Goal: Task Accomplishment & Management: Complete application form

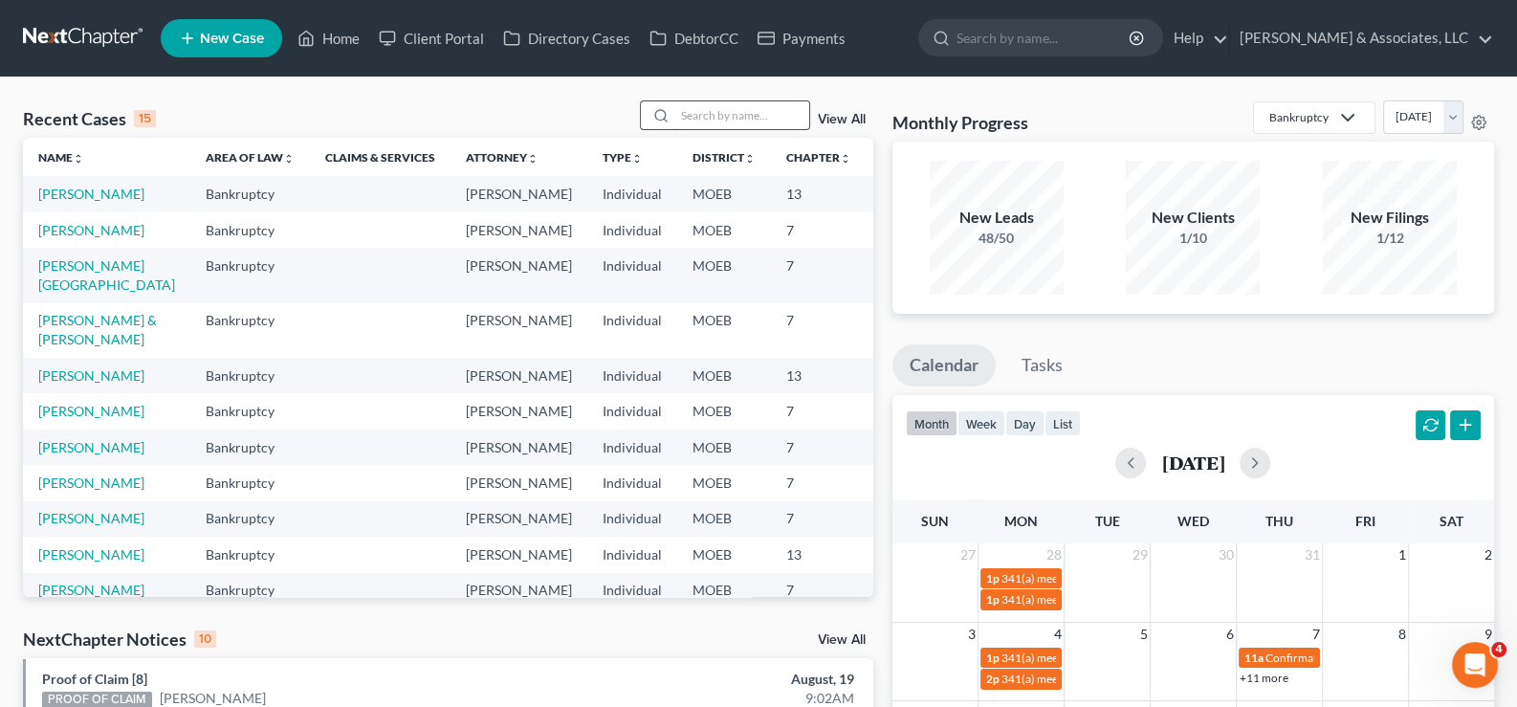
click at [698, 110] on input "search" at bounding box center [742, 115] width 134 height 28
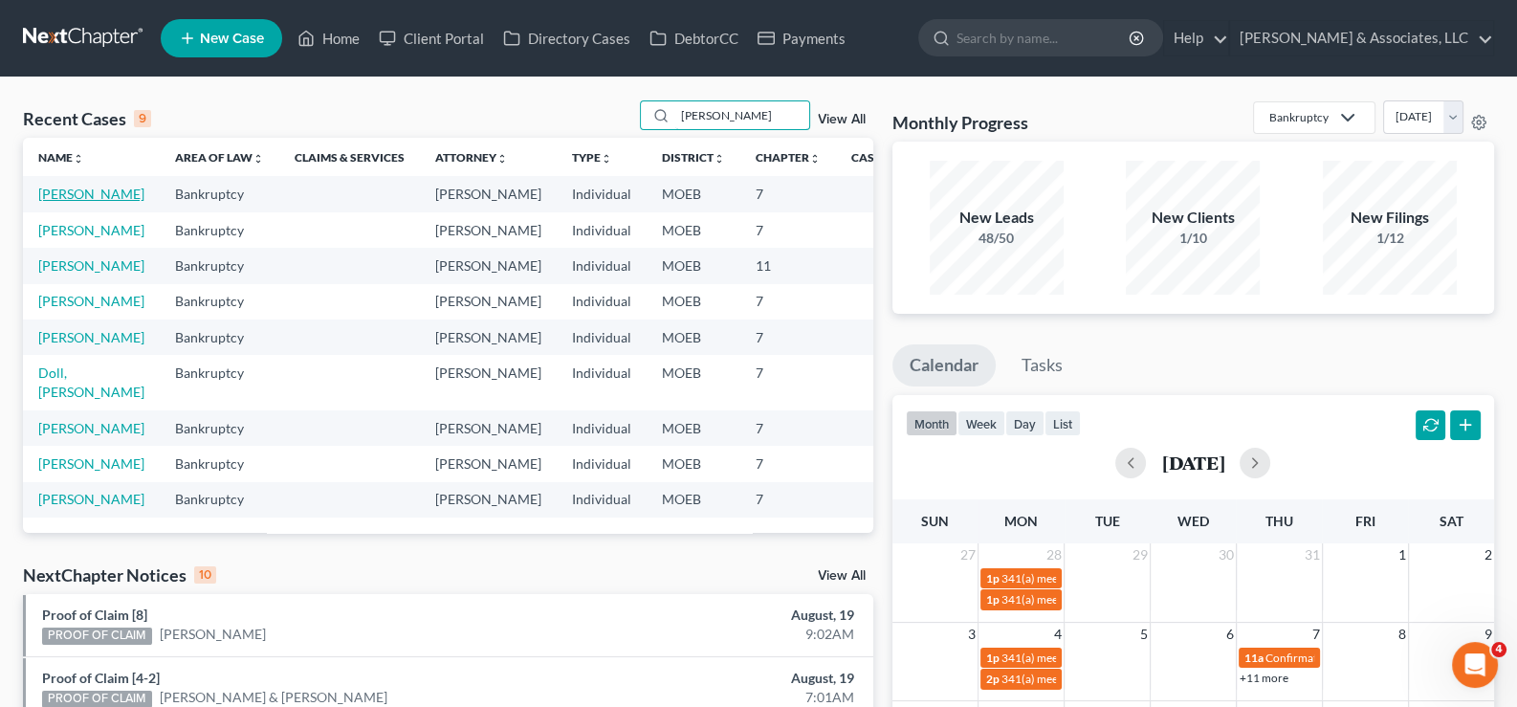
type input "[PERSON_NAME]"
click at [79, 202] on link "[PERSON_NAME]" at bounding box center [91, 194] width 106 height 16
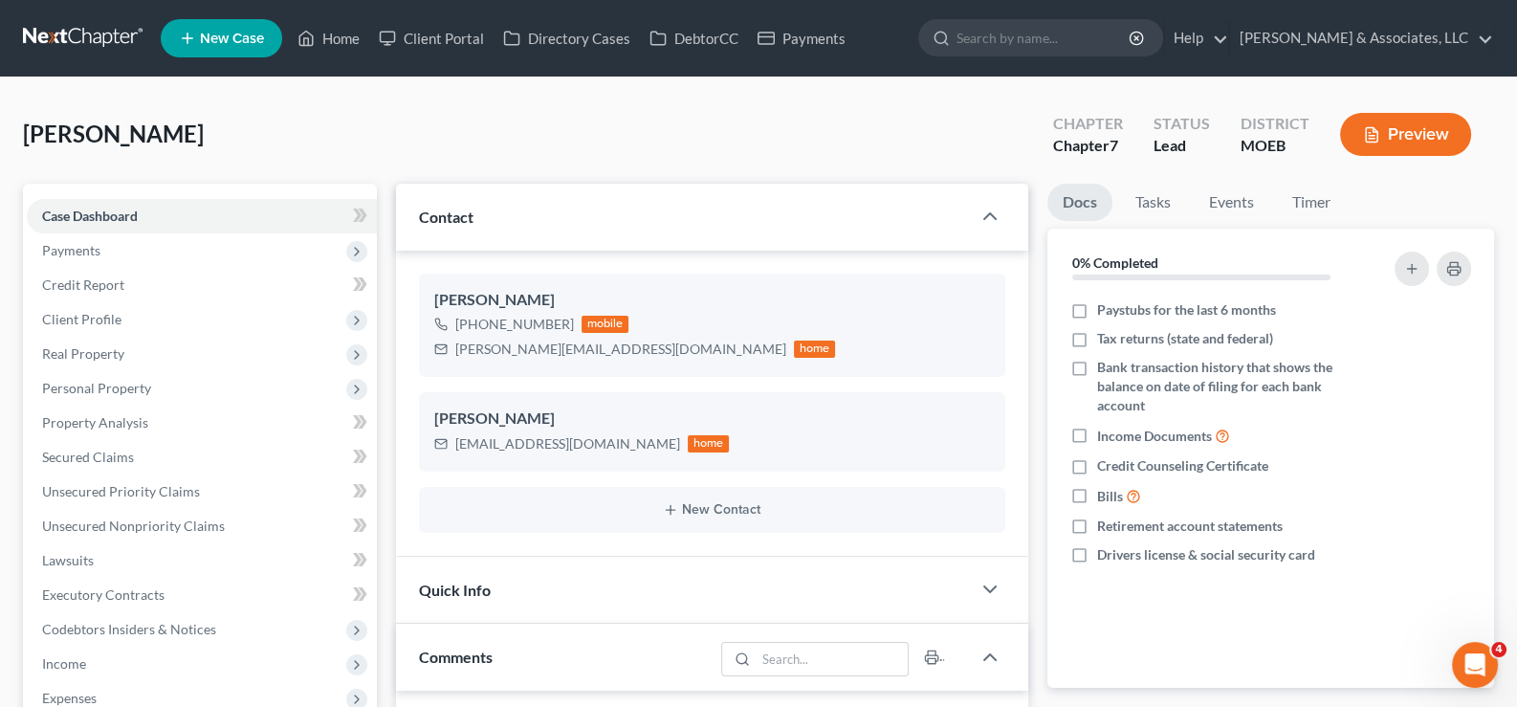
drag, startPoint x: 62, startPoint y: 101, endPoint x: 115, endPoint y: 139, distance: 64.5
click at [62, 101] on div "[PERSON_NAME] Upgraded Chapter Chapter 7 Status Lead District MOEB Preview" at bounding box center [758, 141] width 1471 height 83
click at [109, 100] on div "[PERSON_NAME] Upgraded Chapter Chapter 7 Status Lead District MOEB Preview" at bounding box center [758, 141] width 1471 height 83
click at [320, 34] on link "Home" at bounding box center [328, 38] width 81 height 34
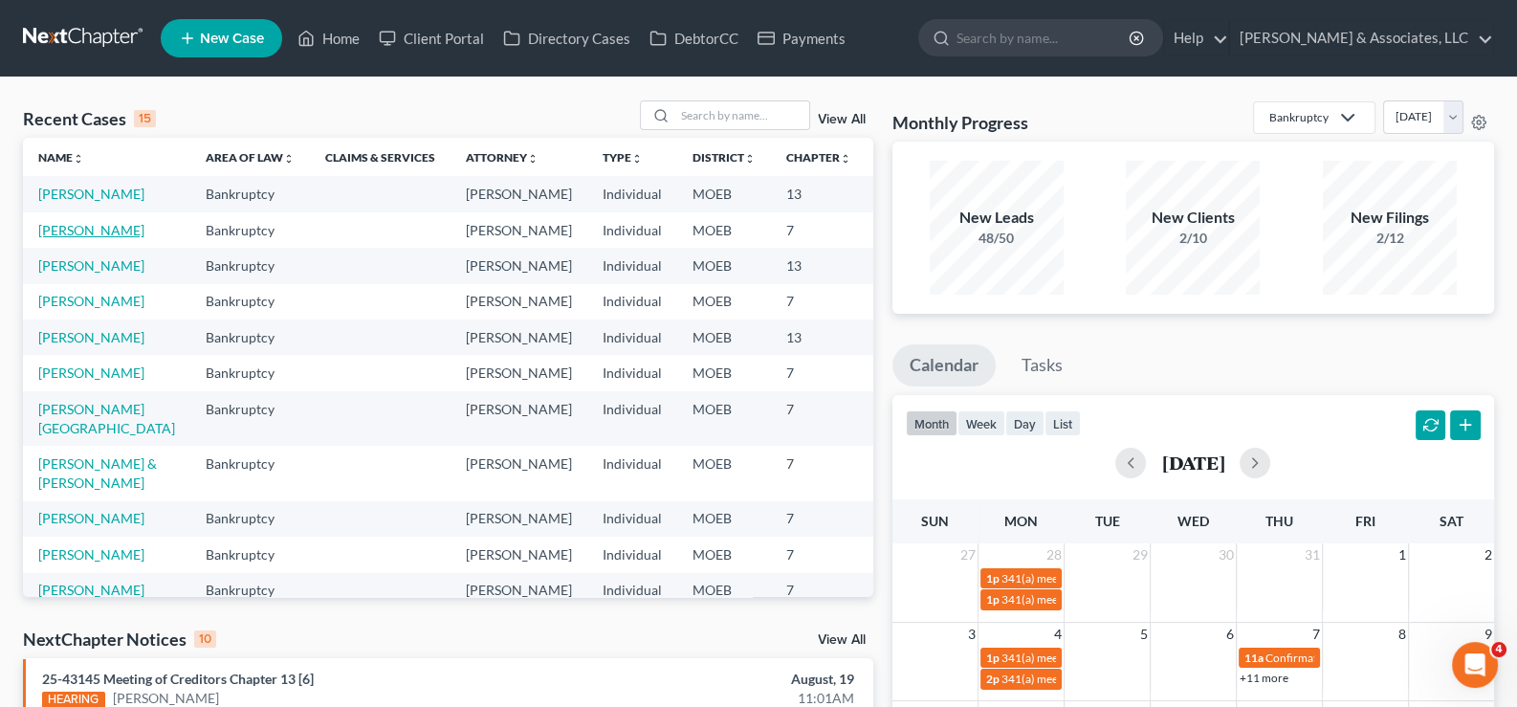
click at [70, 238] on link "[PERSON_NAME]" at bounding box center [91, 230] width 106 height 16
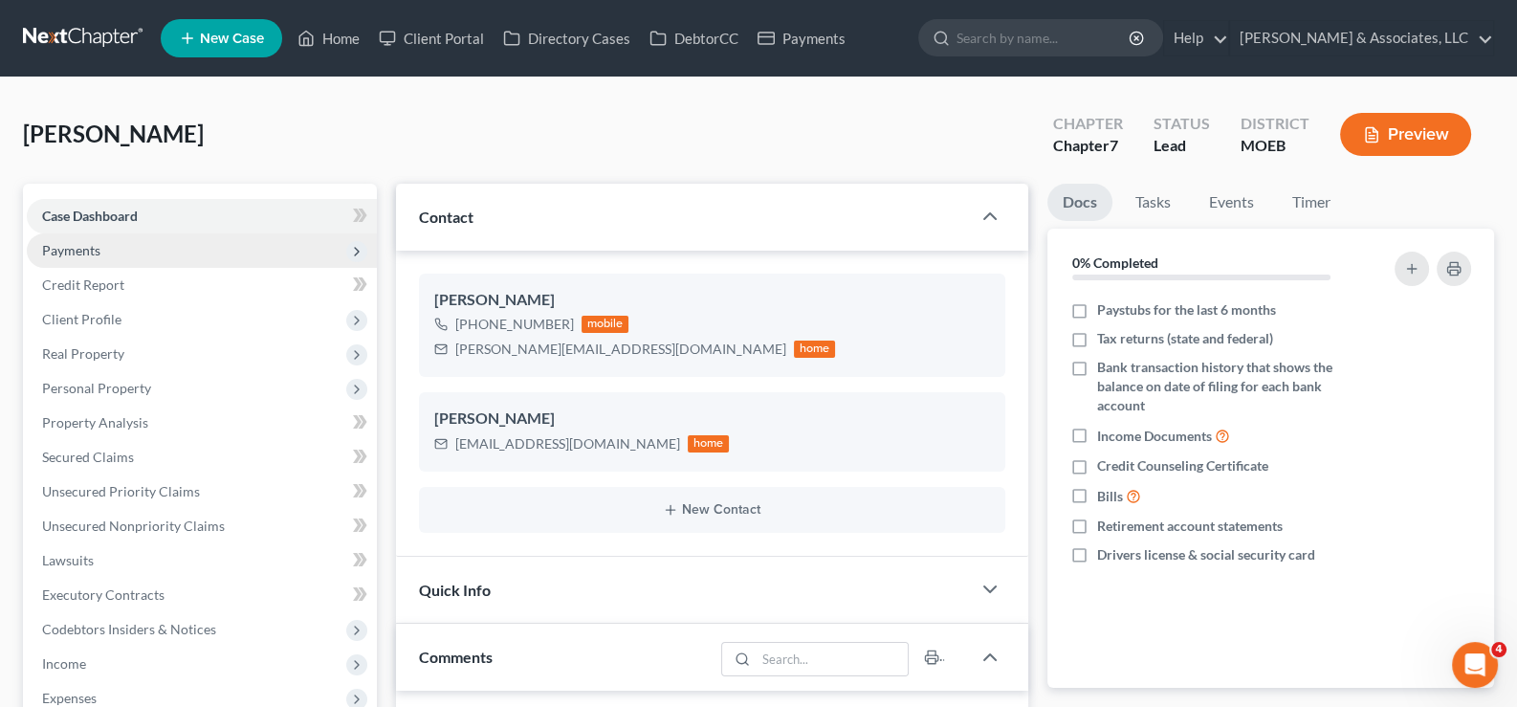
click at [70, 244] on span "Payments" at bounding box center [71, 250] width 58 height 16
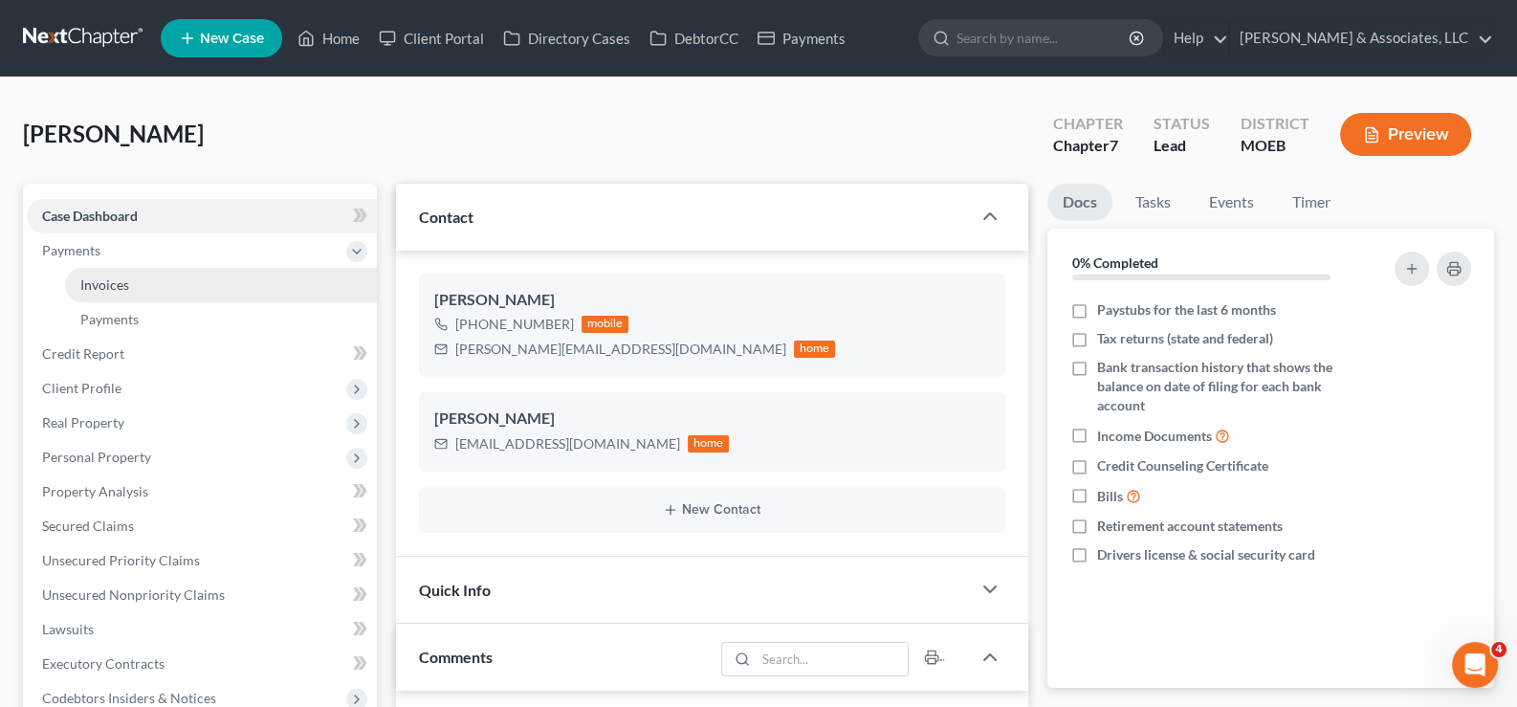
click at [105, 282] on span "Invoices" at bounding box center [104, 284] width 49 height 16
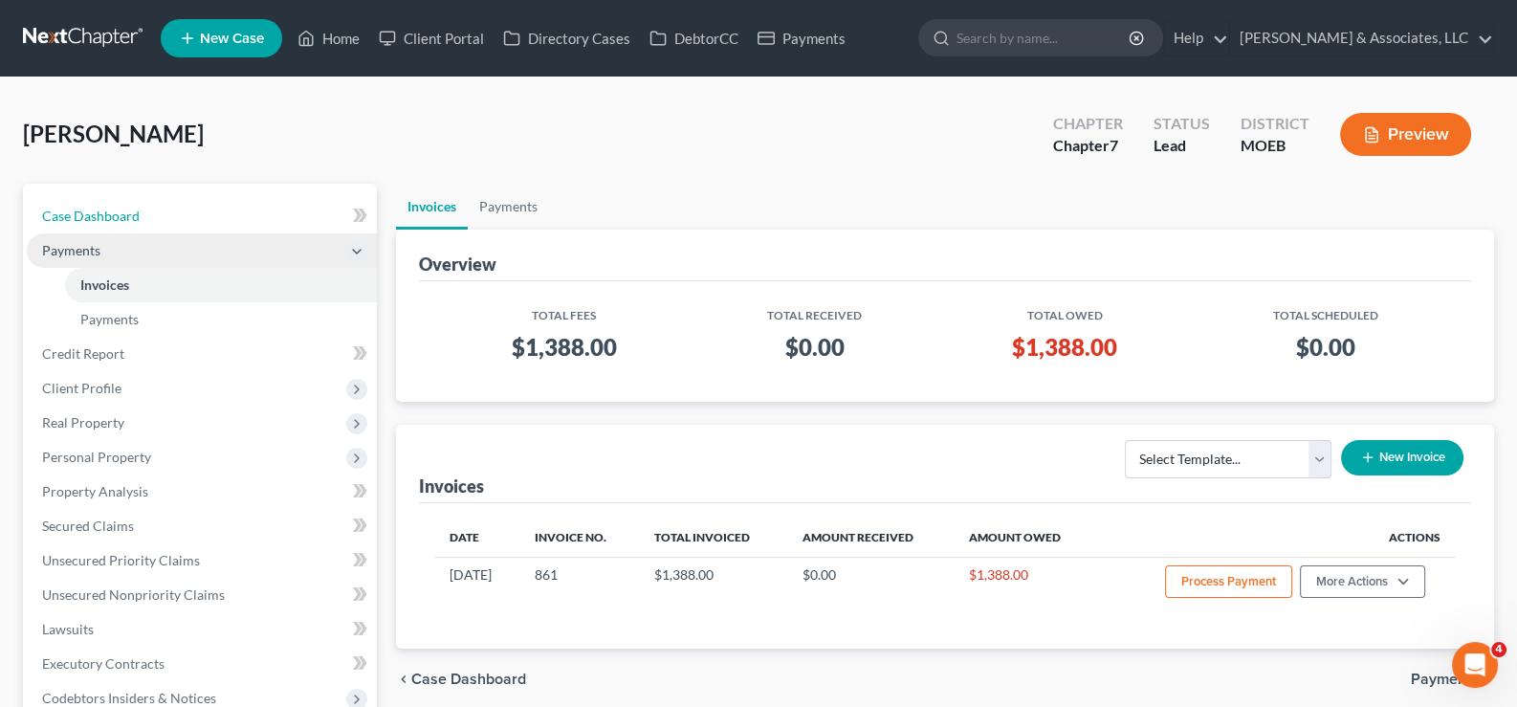
drag, startPoint x: 97, startPoint y: 210, endPoint x: 100, endPoint y: 233, distance: 23.3
click at [97, 210] on span "Case Dashboard" at bounding box center [91, 216] width 98 height 16
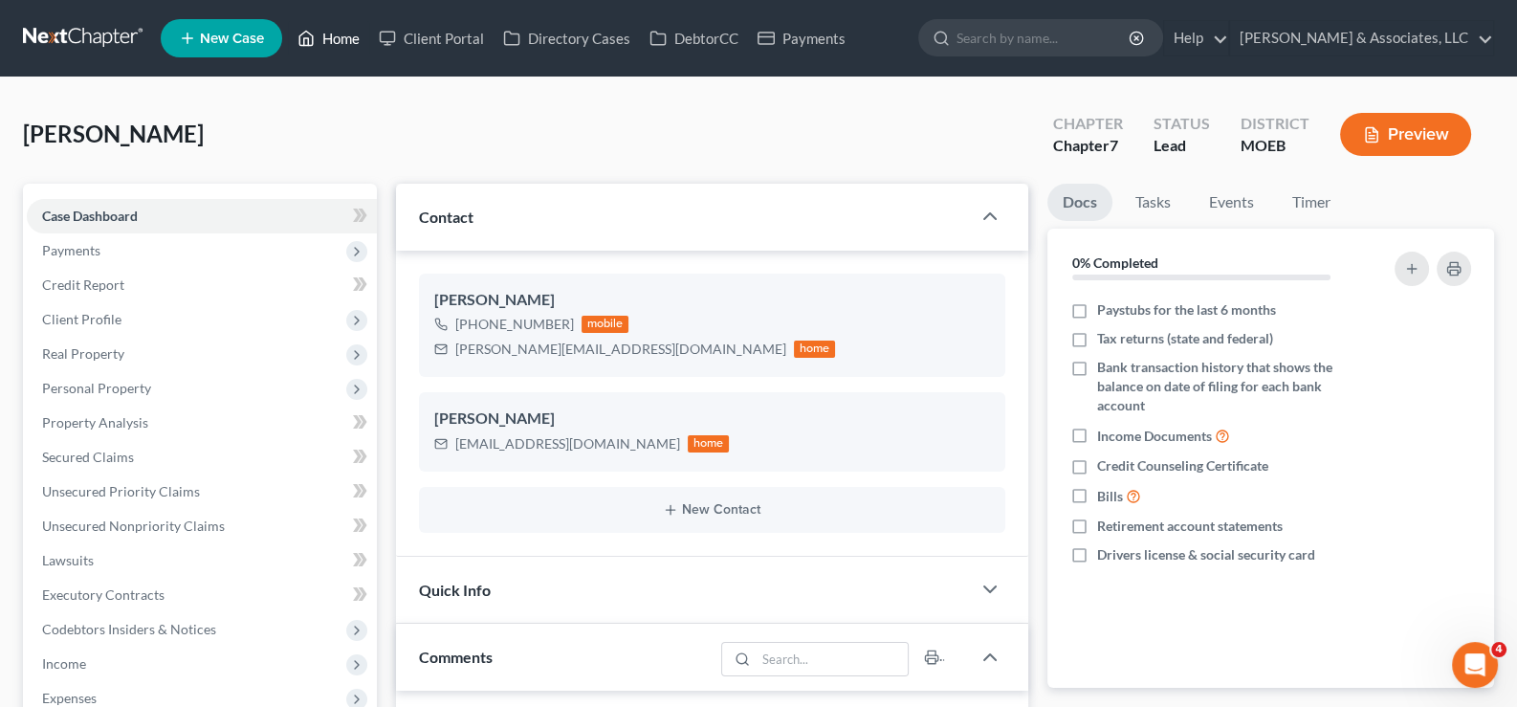
click at [341, 34] on link "Home" at bounding box center [328, 38] width 81 height 34
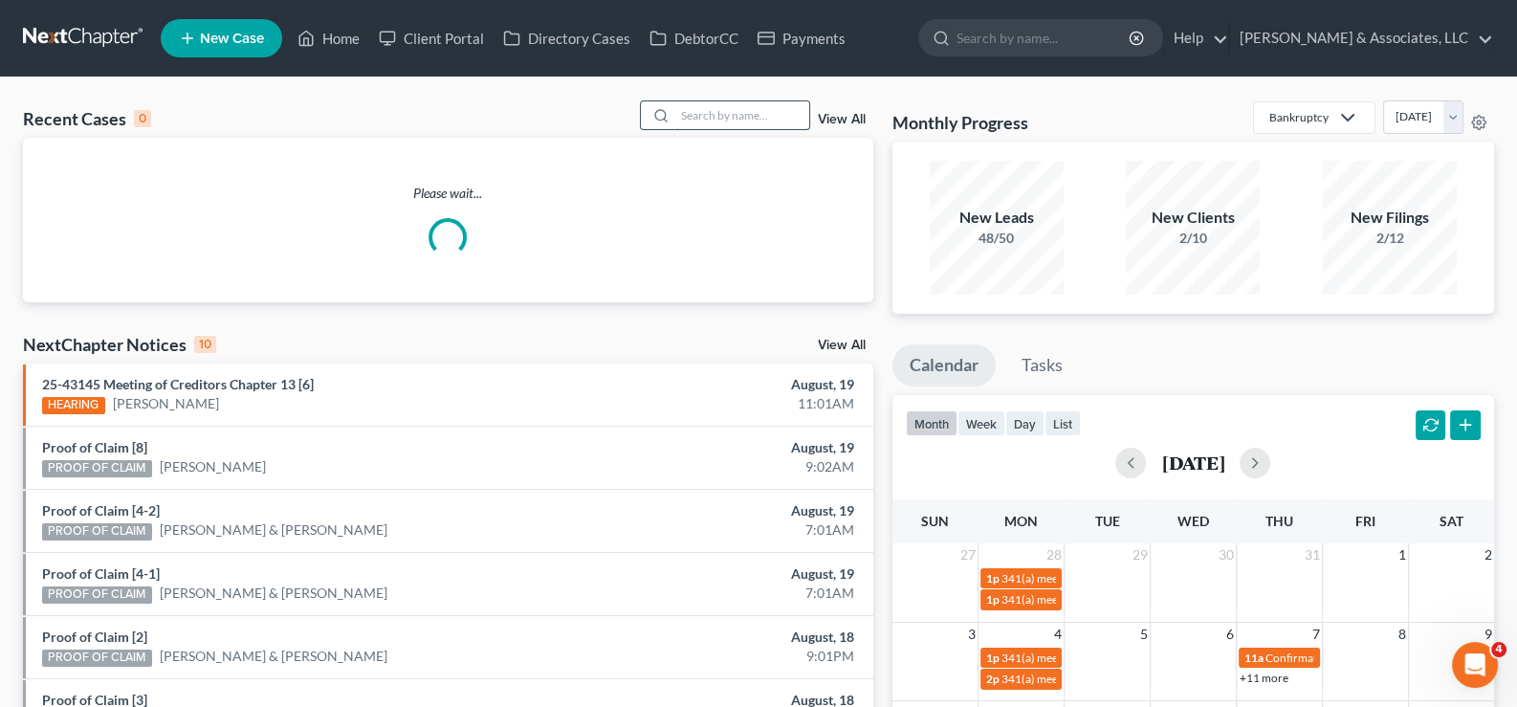
click at [730, 113] on input "search" at bounding box center [742, 115] width 134 height 28
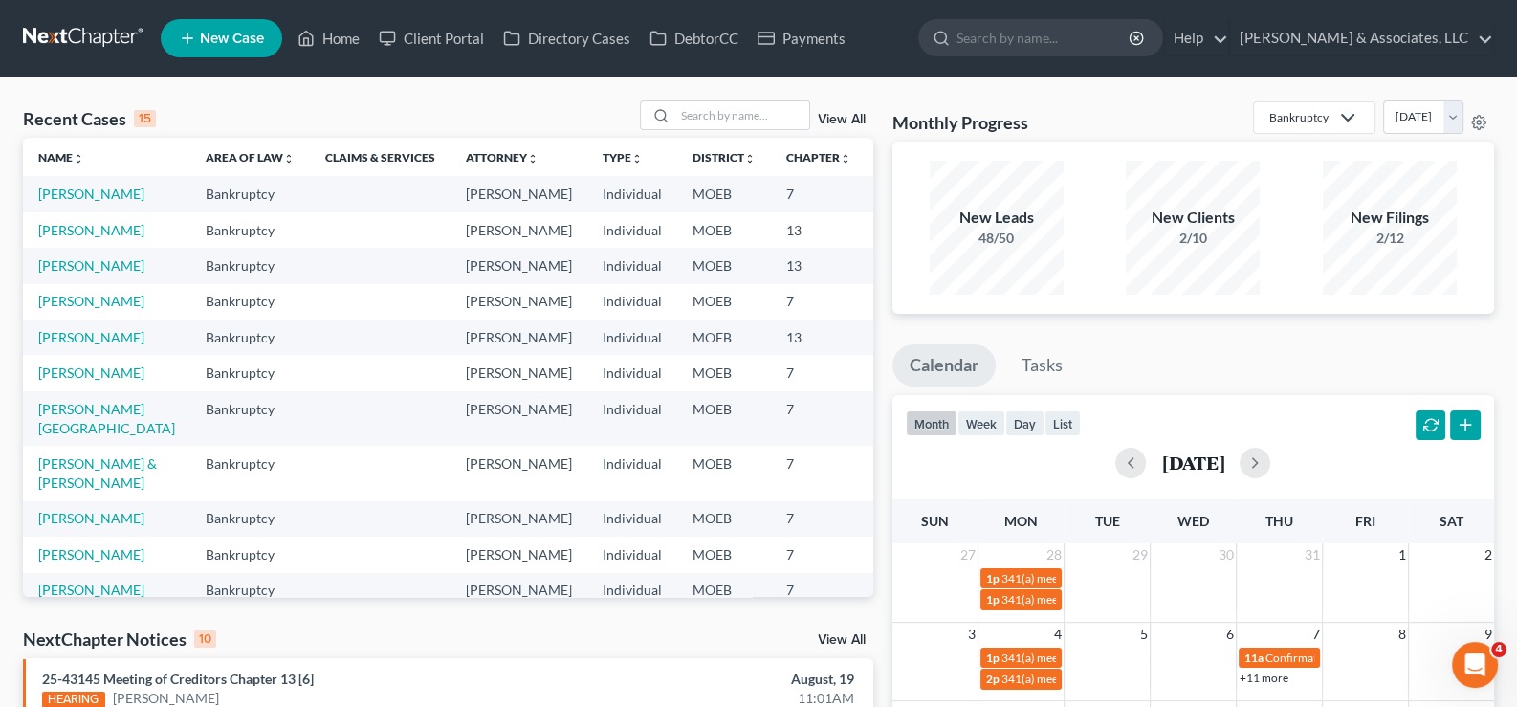
click at [848, 121] on link "View All" at bounding box center [842, 119] width 48 height 13
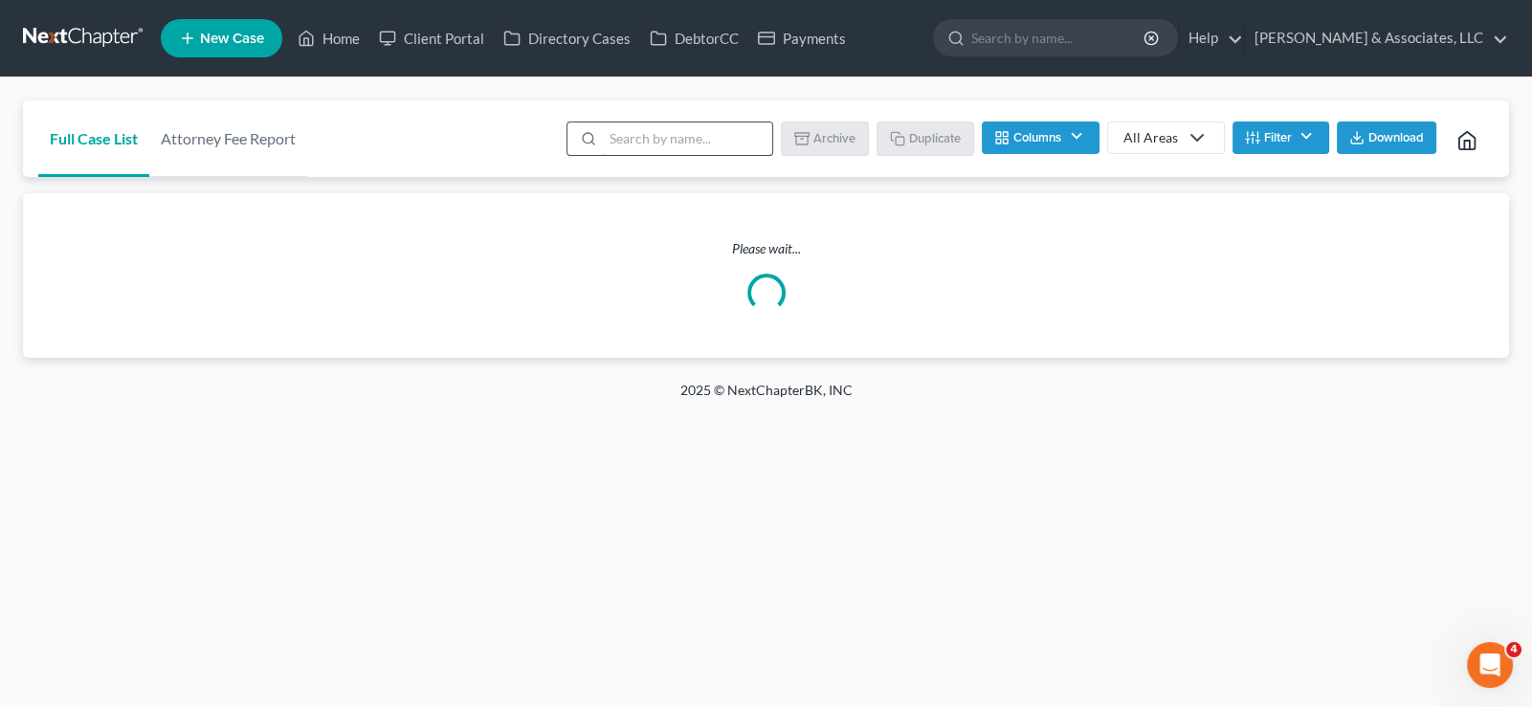
click at [715, 146] on input "search" at bounding box center [687, 138] width 169 height 33
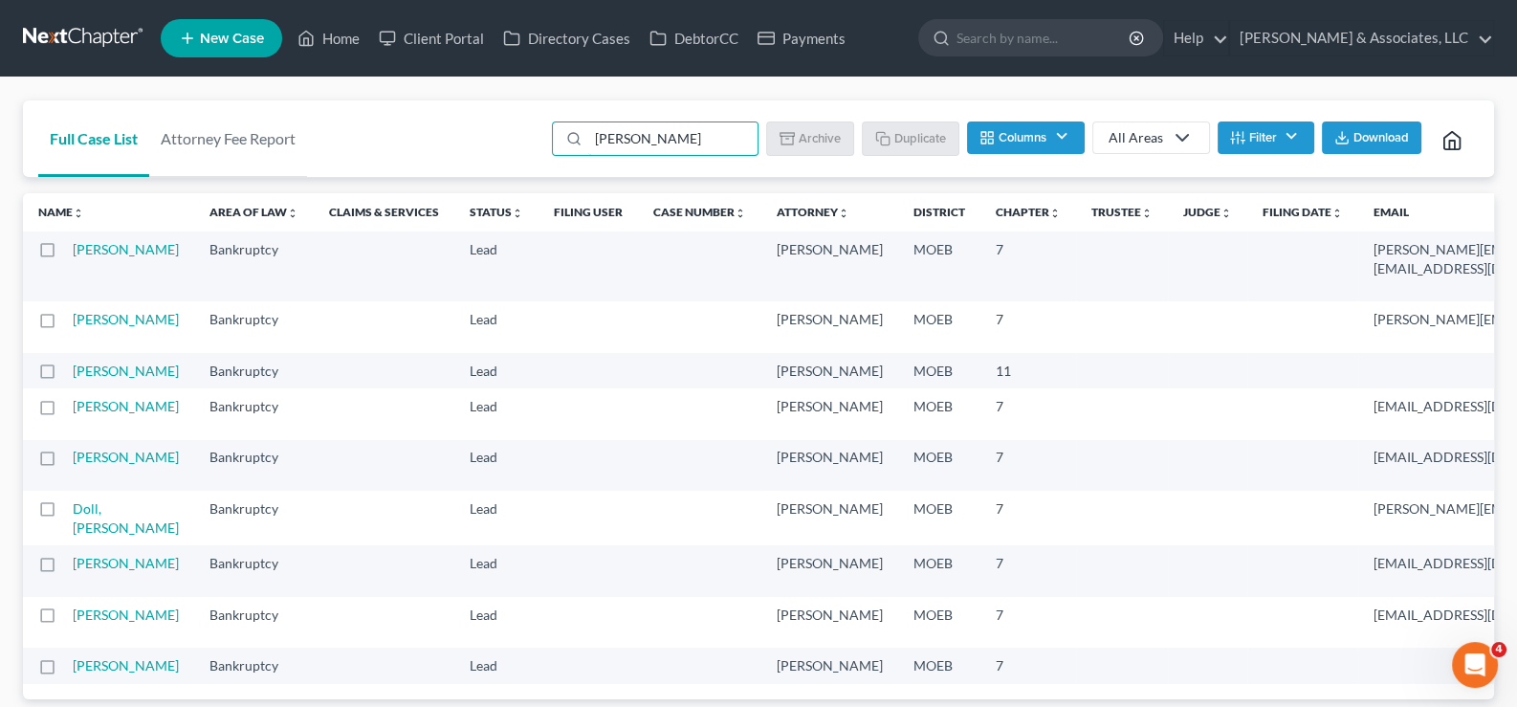
click at [65, 324] on label at bounding box center [65, 324] width 0 height 0
type input "[PERSON_NAME]"
click at [73, 317] on input "checkbox" at bounding box center [79, 316] width 12 height 12
click at [813, 135] on button "Archive" at bounding box center [813, 137] width 86 height 33
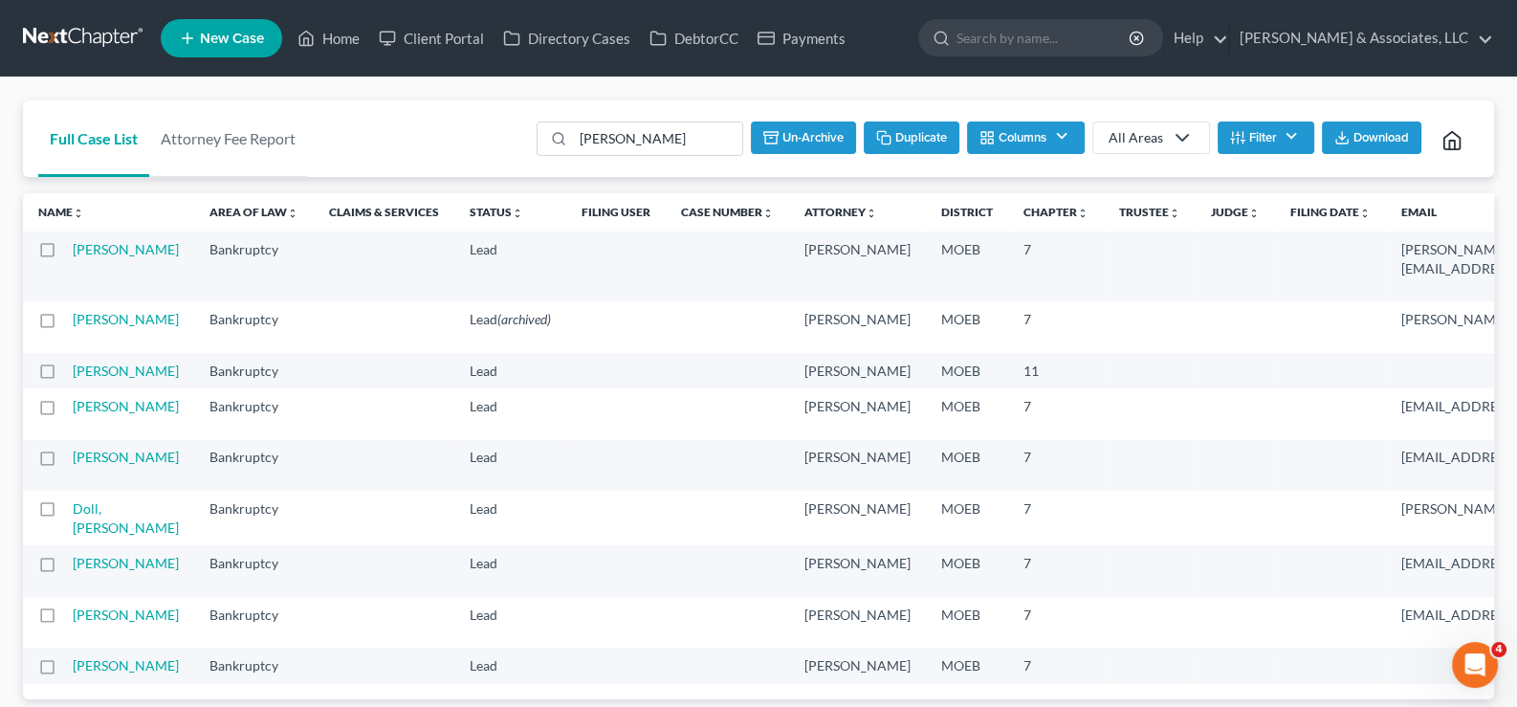
checkbox input "false"
click at [342, 41] on link "Home" at bounding box center [328, 38] width 81 height 34
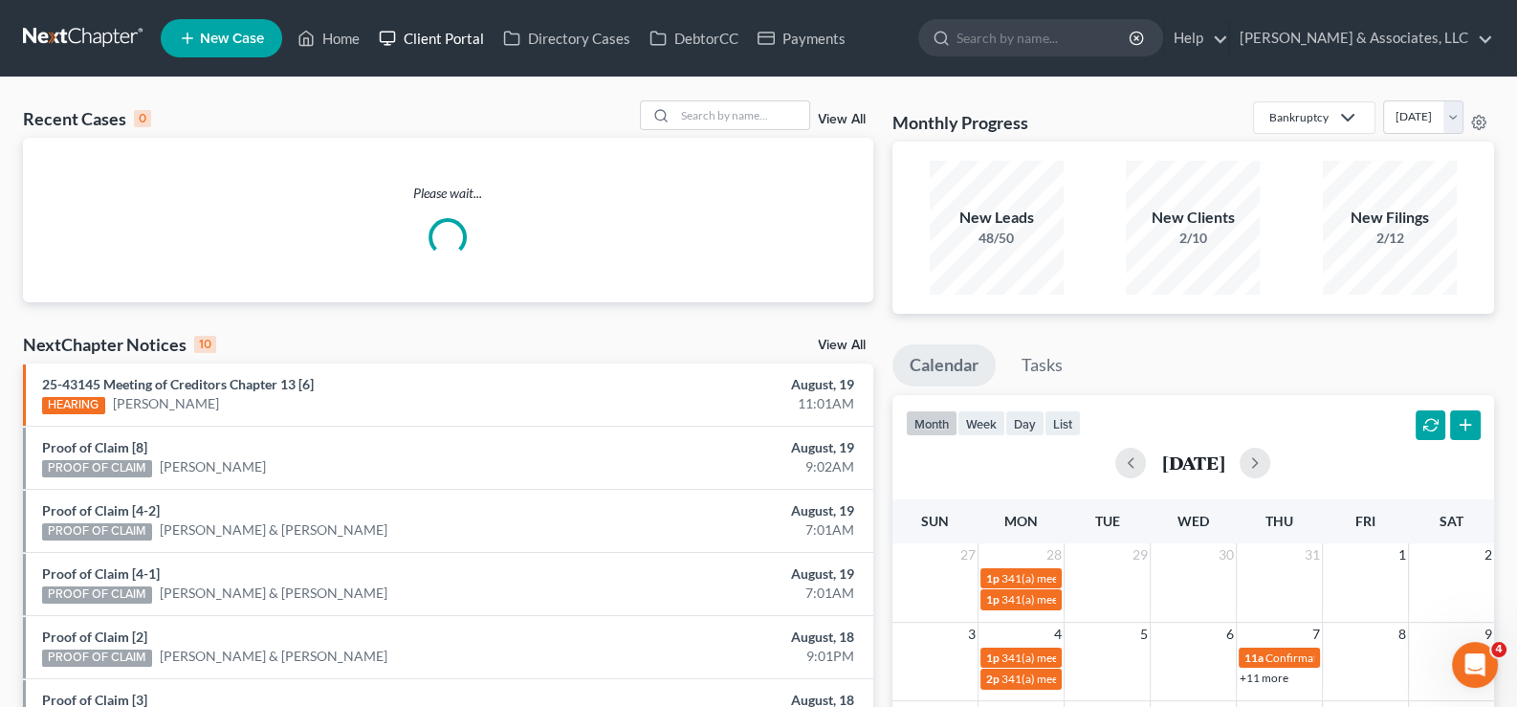
click at [446, 41] on link "Client Portal" at bounding box center [431, 38] width 124 height 34
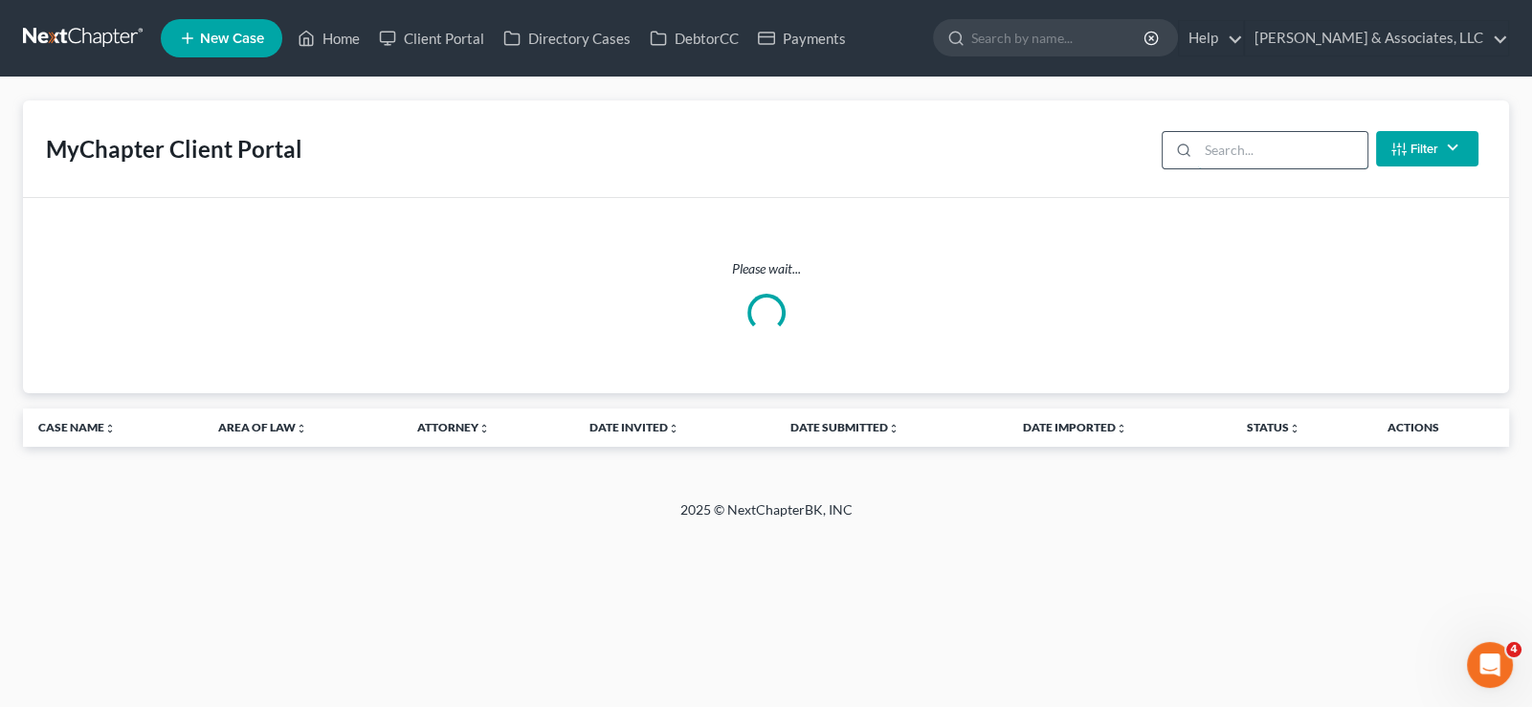
click at [1277, 155] on input "search" at bounding box center [1282, 150] width 169 height 36
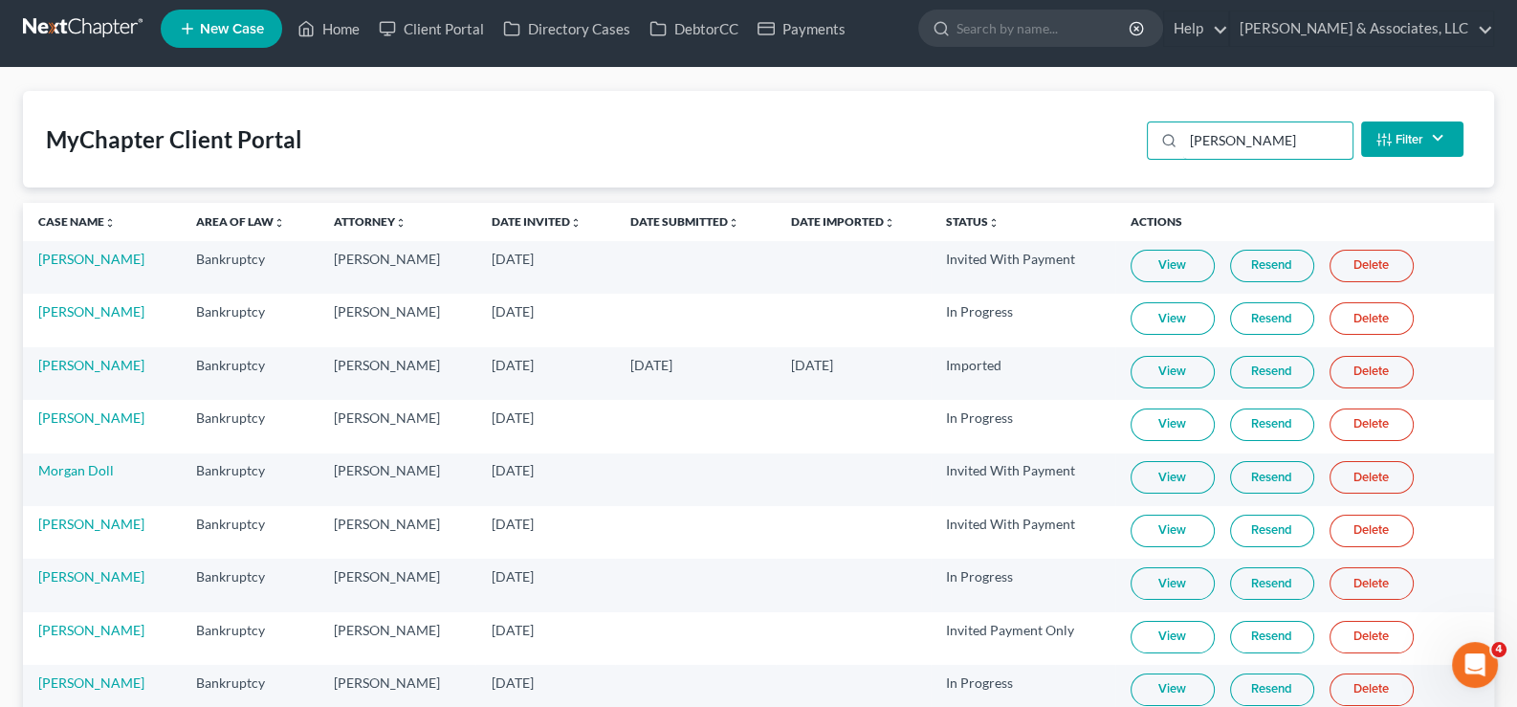
scroll to position [104, 0]
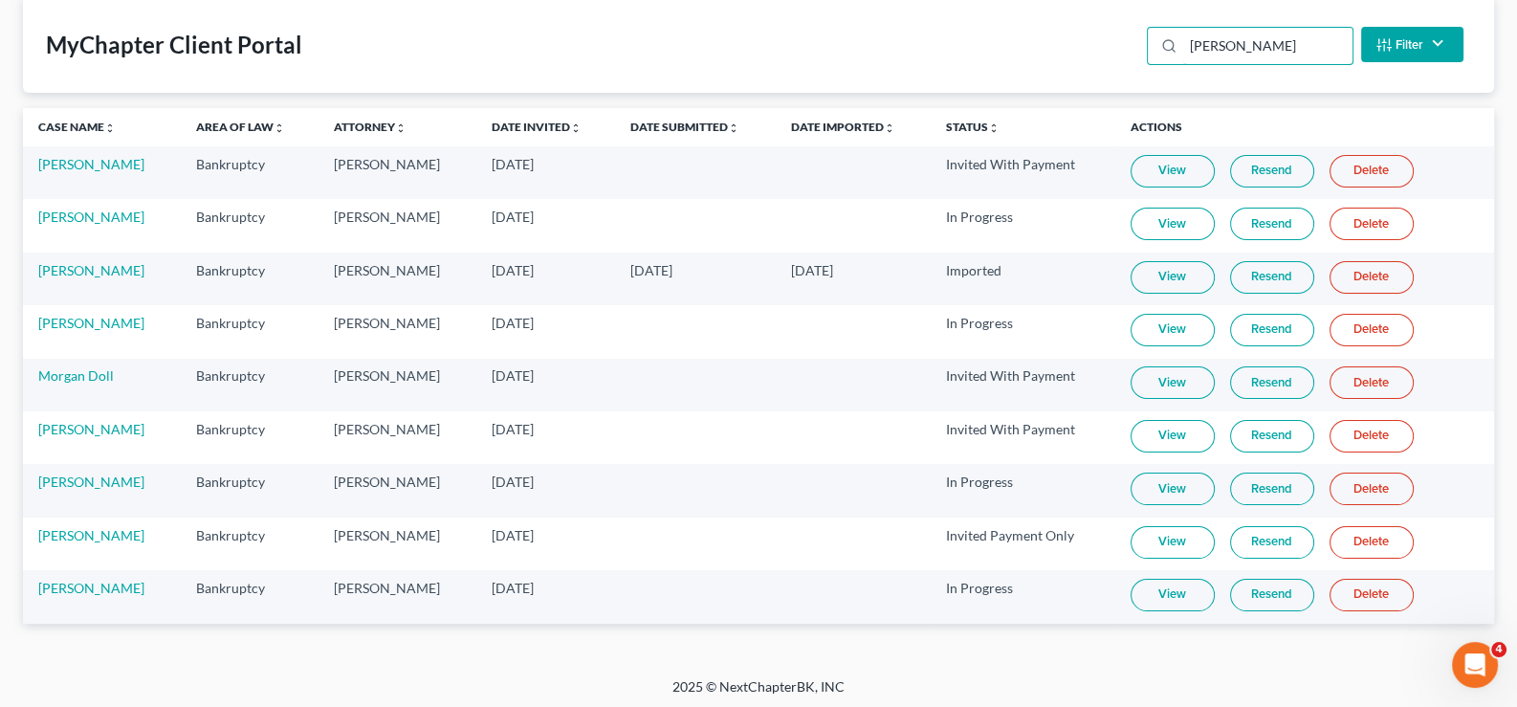
type input "[PERSON_NAME]"
click at [1381, 327] on link "Delete" at bounding box center [1372, 330] width 84 height 33
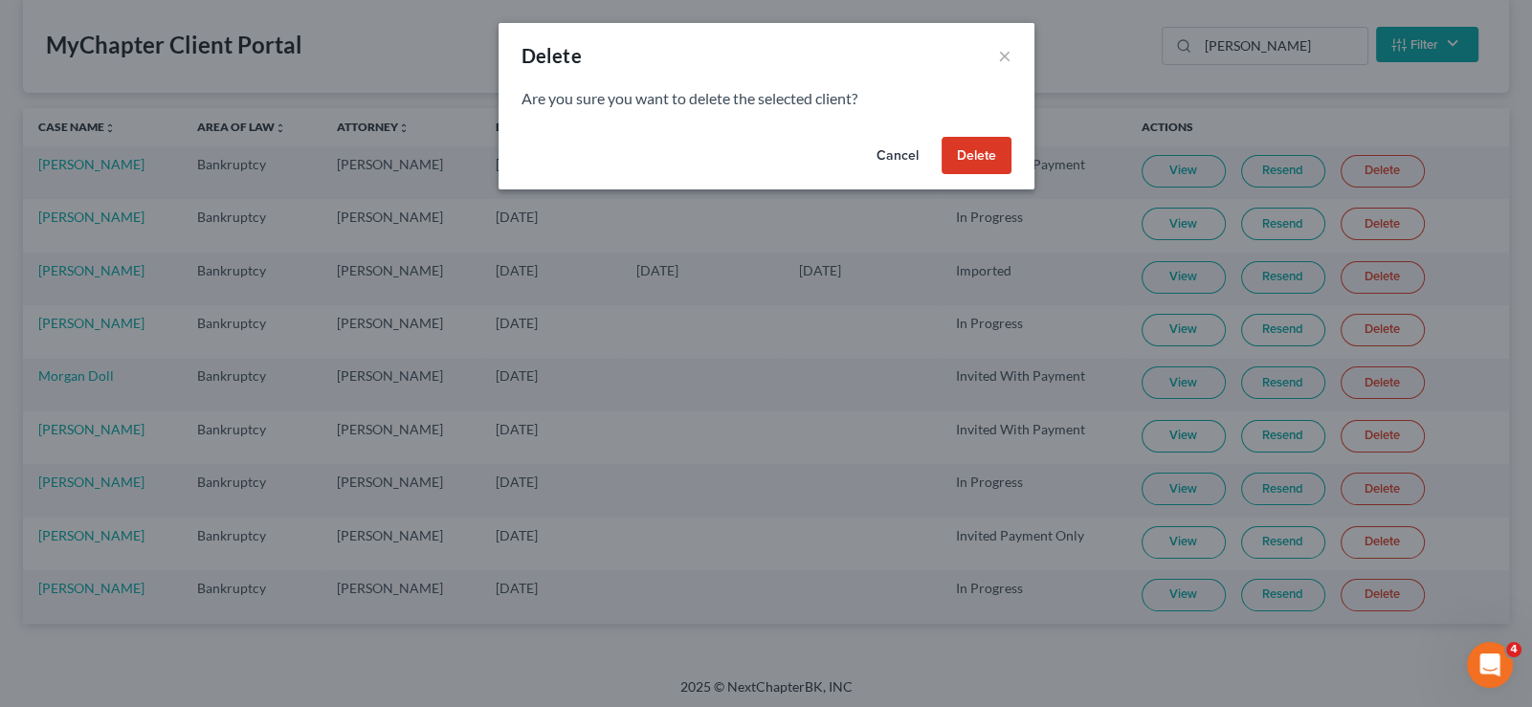
click at [981, 152] on button "Delete" at bounding box center [976, 156] width 70 height 38
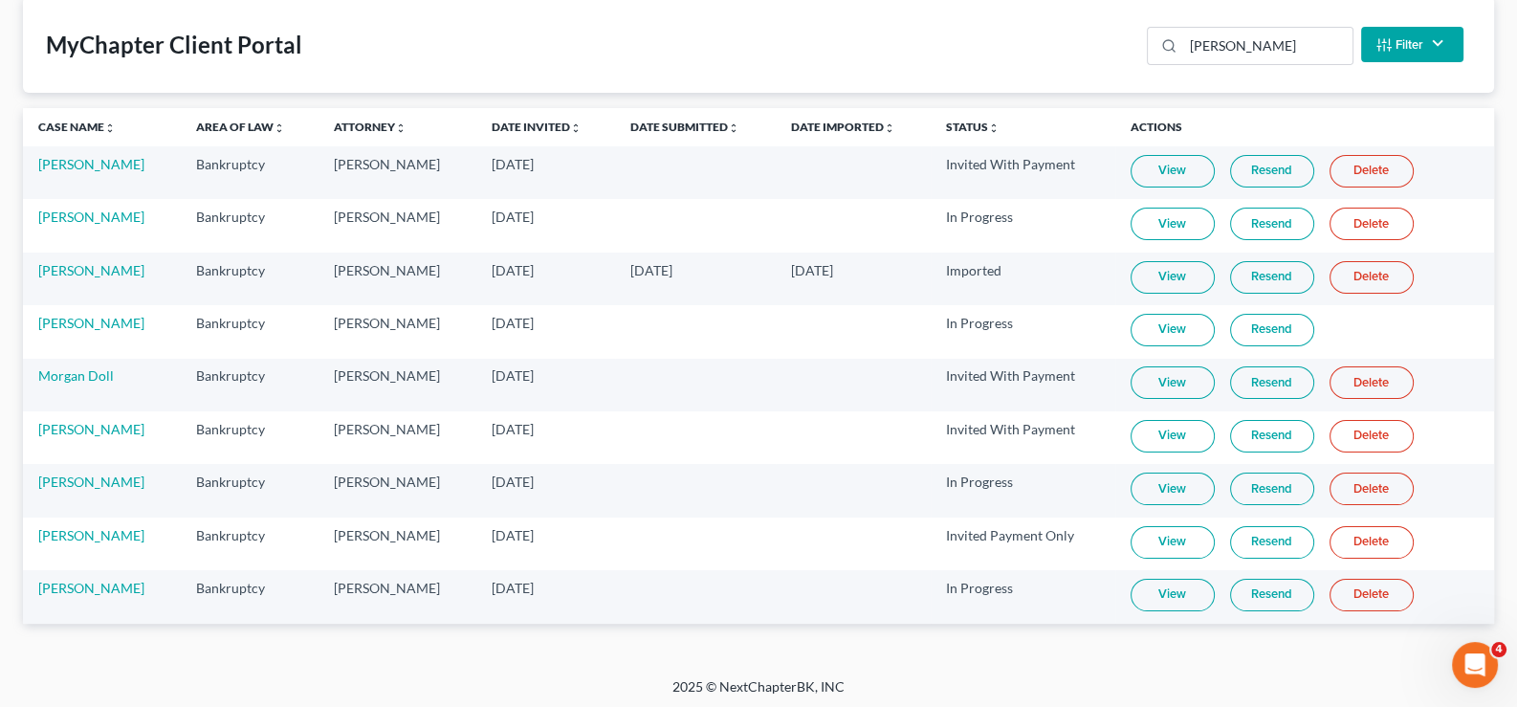
scroll to position [52, 0]
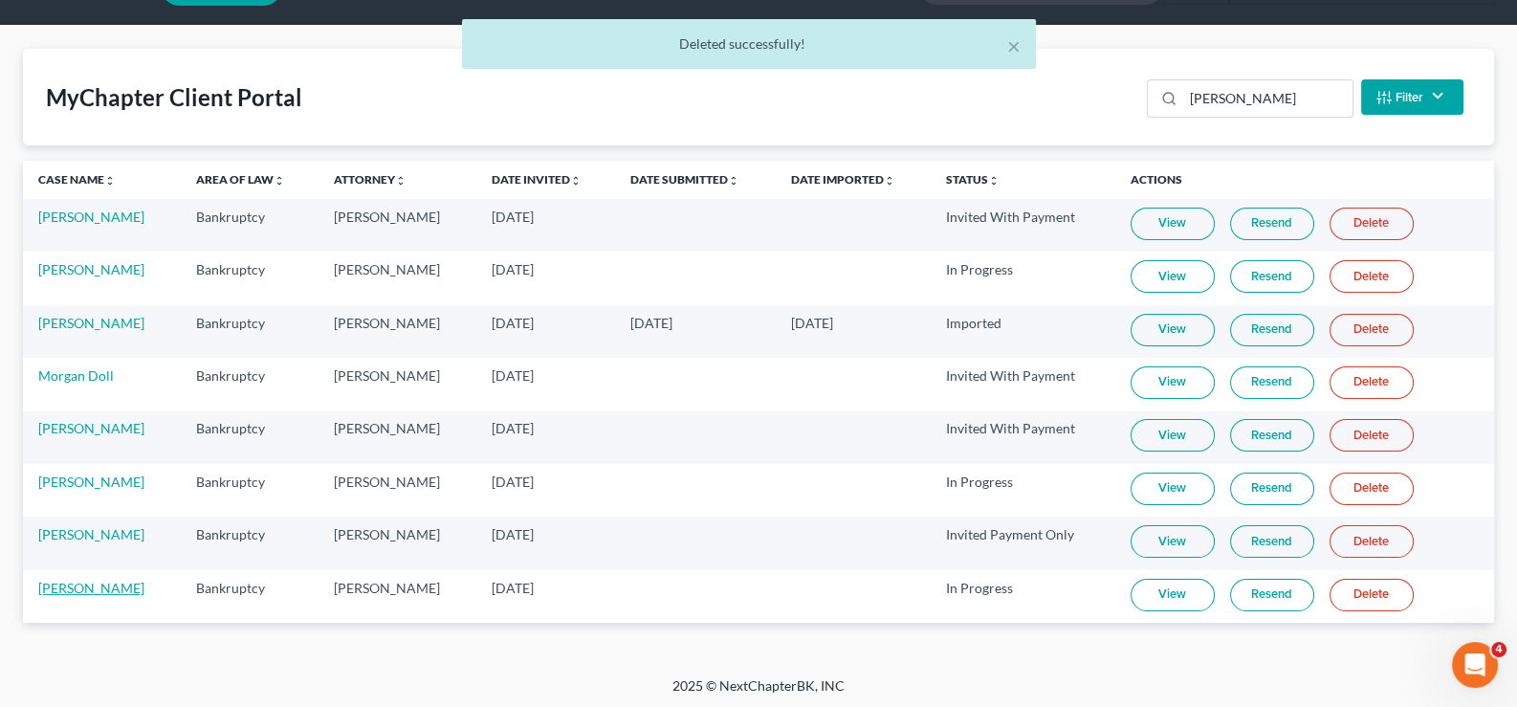
click at [89, 583] on link "[PERSON_NAME]" at bounding box center [91, 588] width 106 height 16
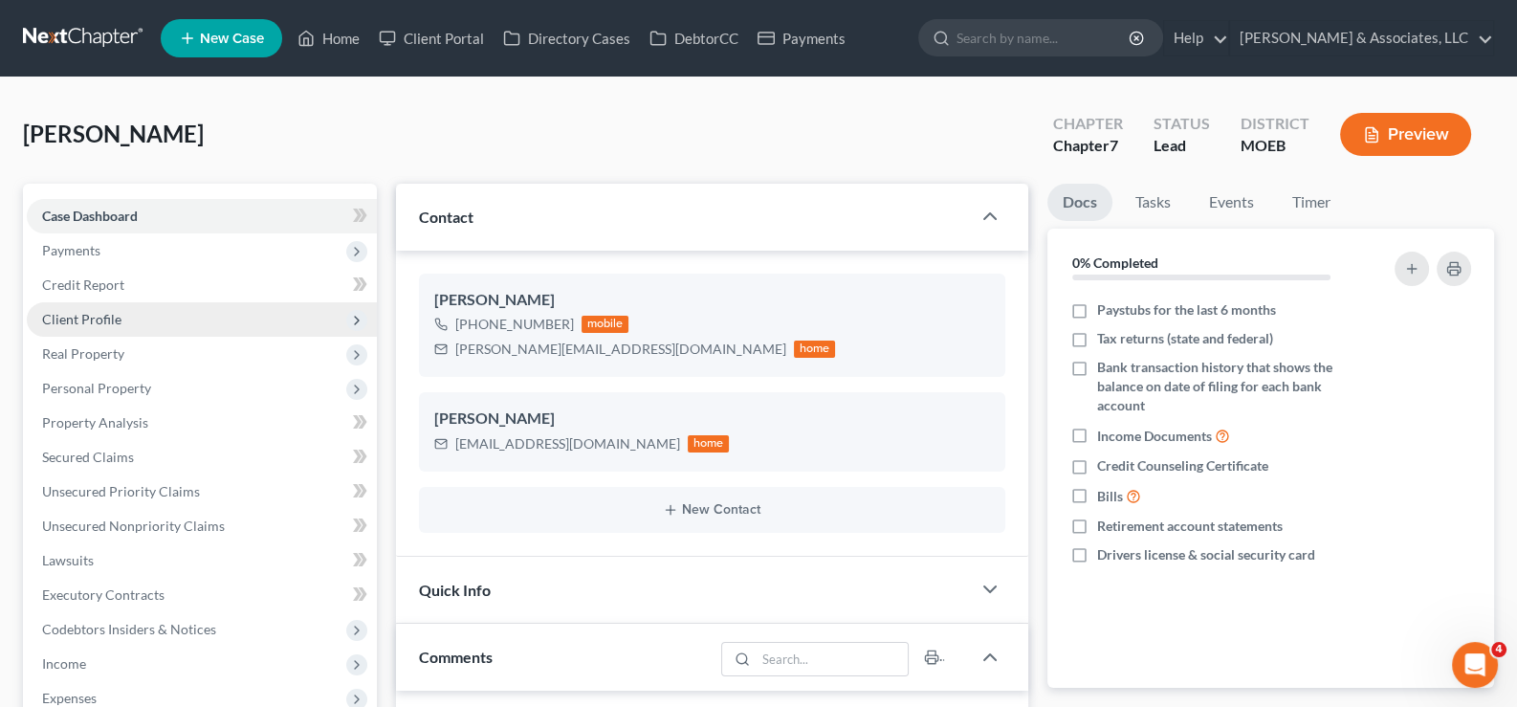
click at [67, 314] on span "Client Profile" at bounding box center [81, 319] width 79 height 16
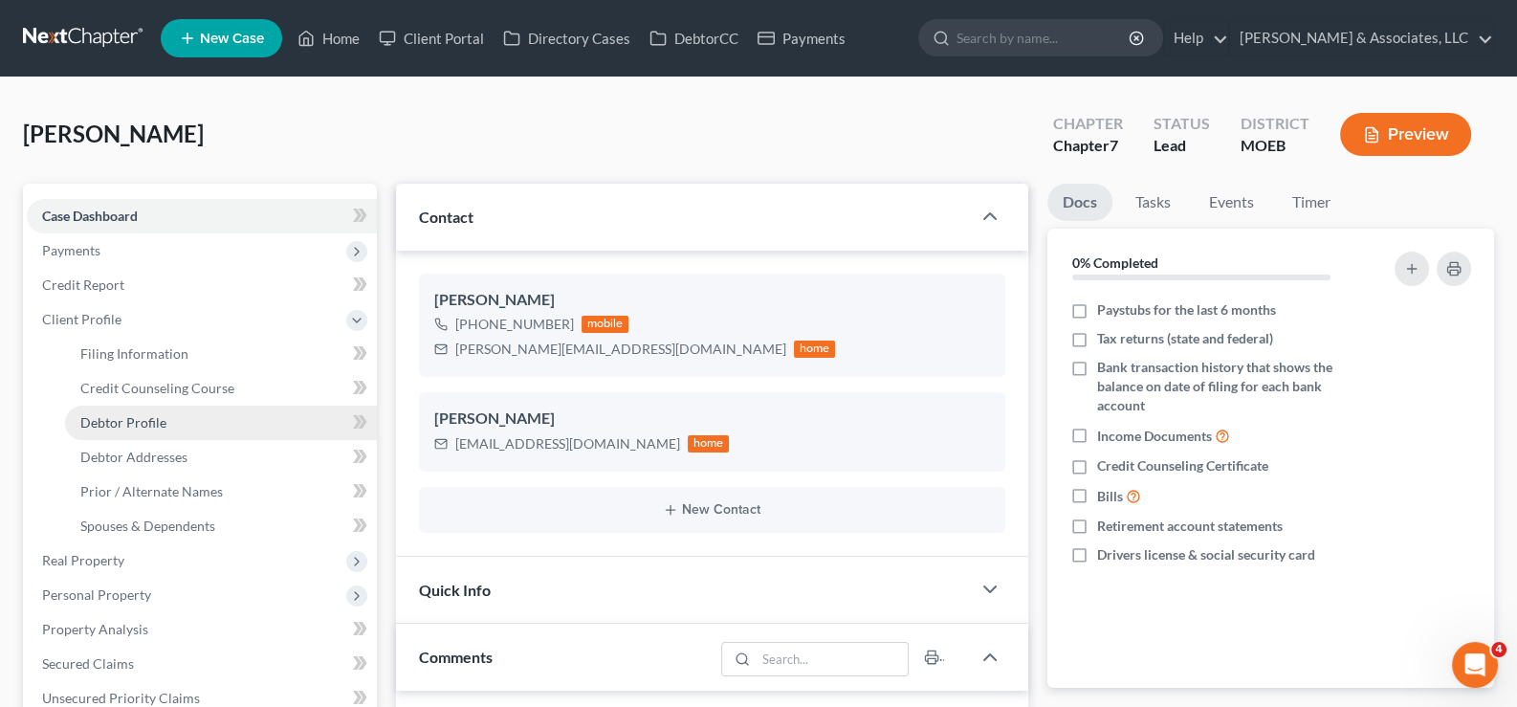
drag, startPoint x: 104, startPoint y: 418, endPoint x: 163, endPoint y: 415, distance: 58.4
click at [104, 419] on span "Debtor Profile" at bounding box center [123, 422] width 86 height 16
select select "0"
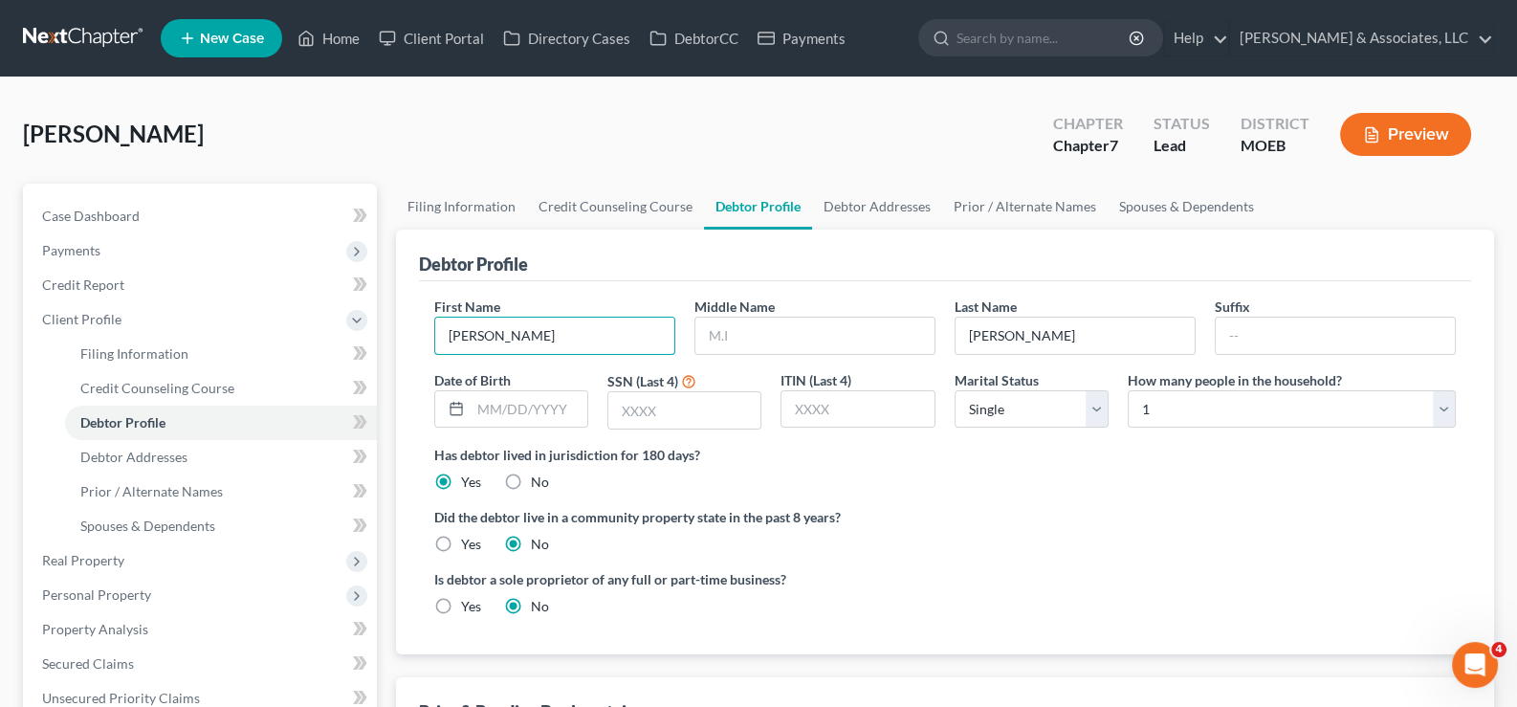
drag, startPoint x: 553, startPoint y: 338, endPoint x: 401, endPoint y: 320, distance: 153.2
click at [401, 320] on div "Debtor Profile First Name [PERSON_NAME] Middle Name Last Name [PERSON_NAME] Dat…" at bounding box center [945, 442] width 1099 height 425
type input "R"
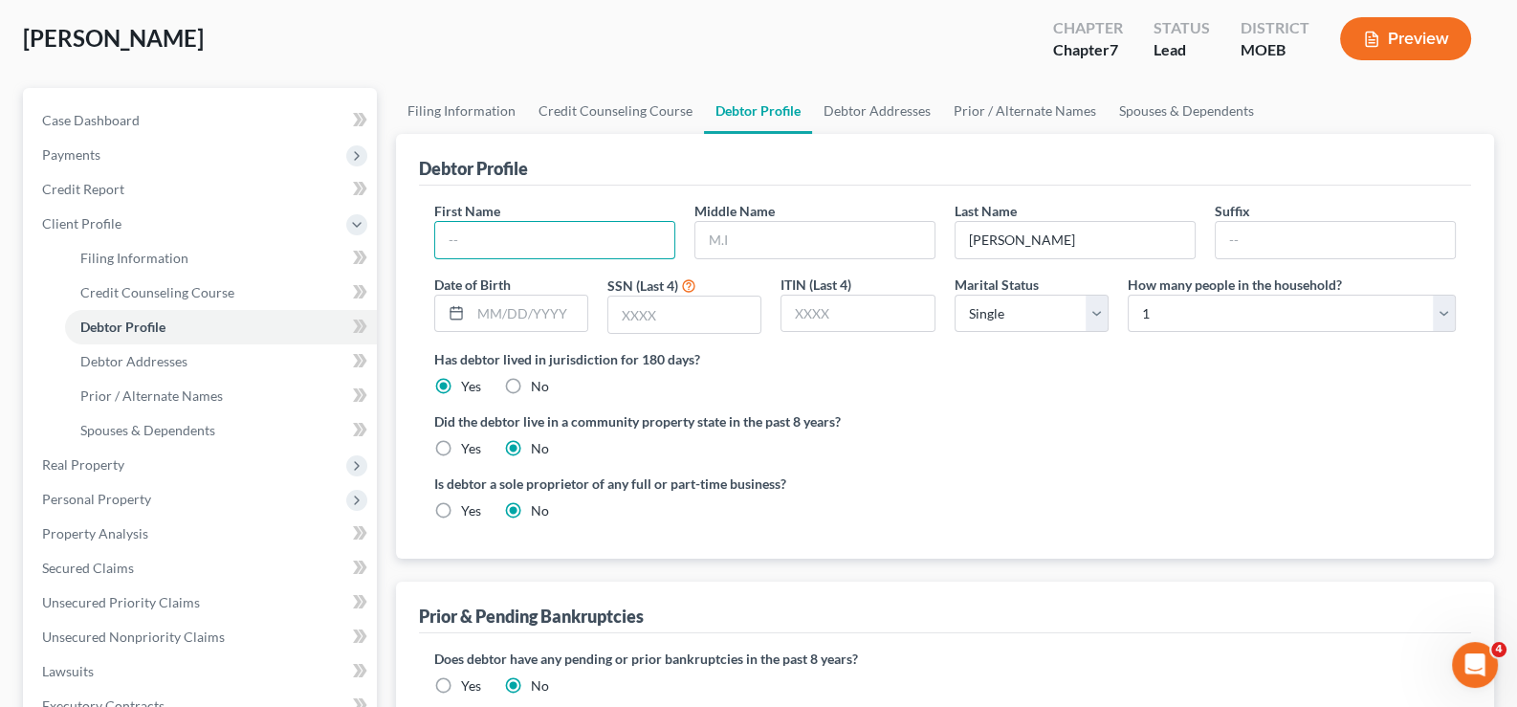
scroll to position [95, 0]
click at [526, 243] on input "text" at bounding box center [554, 241] width 239 height 36
type input "[PERSON_NAME]"
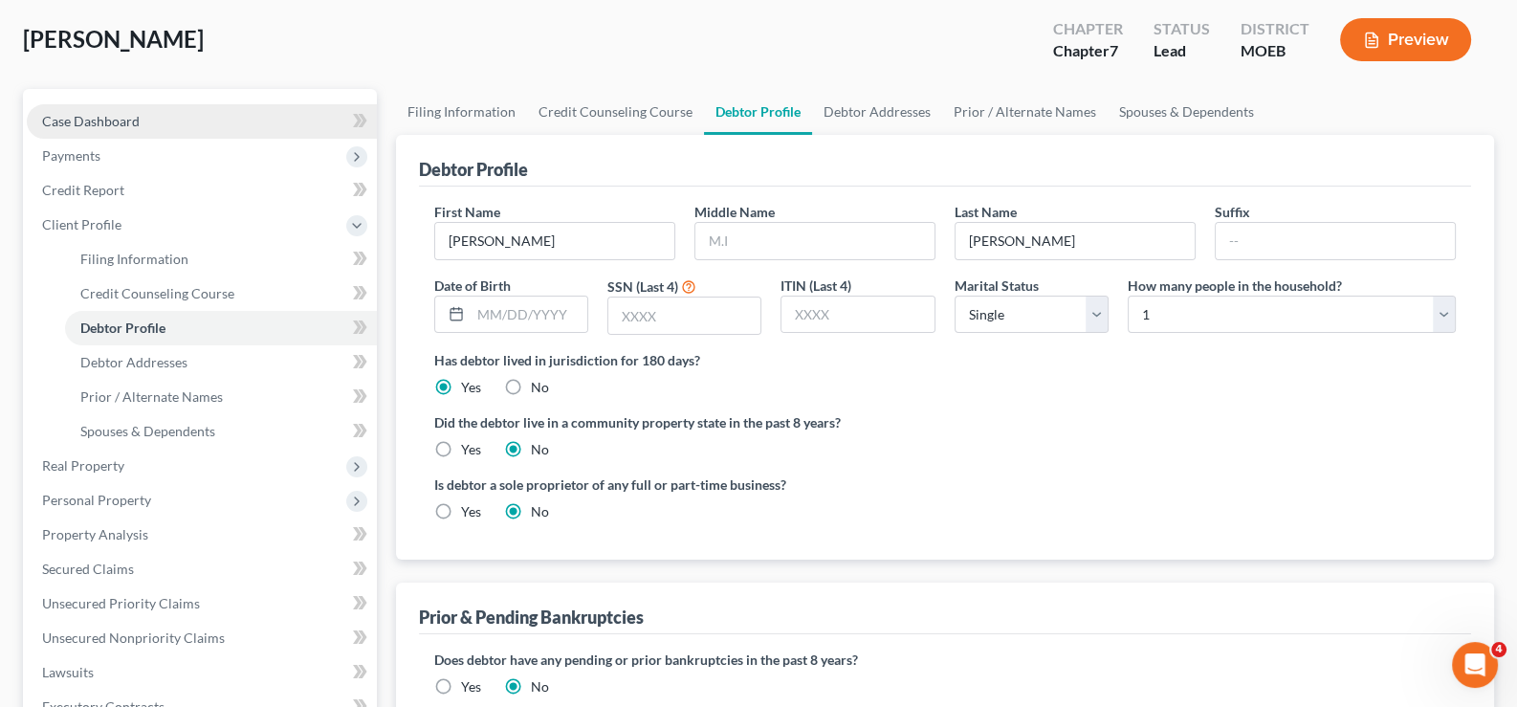
click at [92, 114] on span "Case Dashboard" at bounding box center [91, 121] width 98 height 16
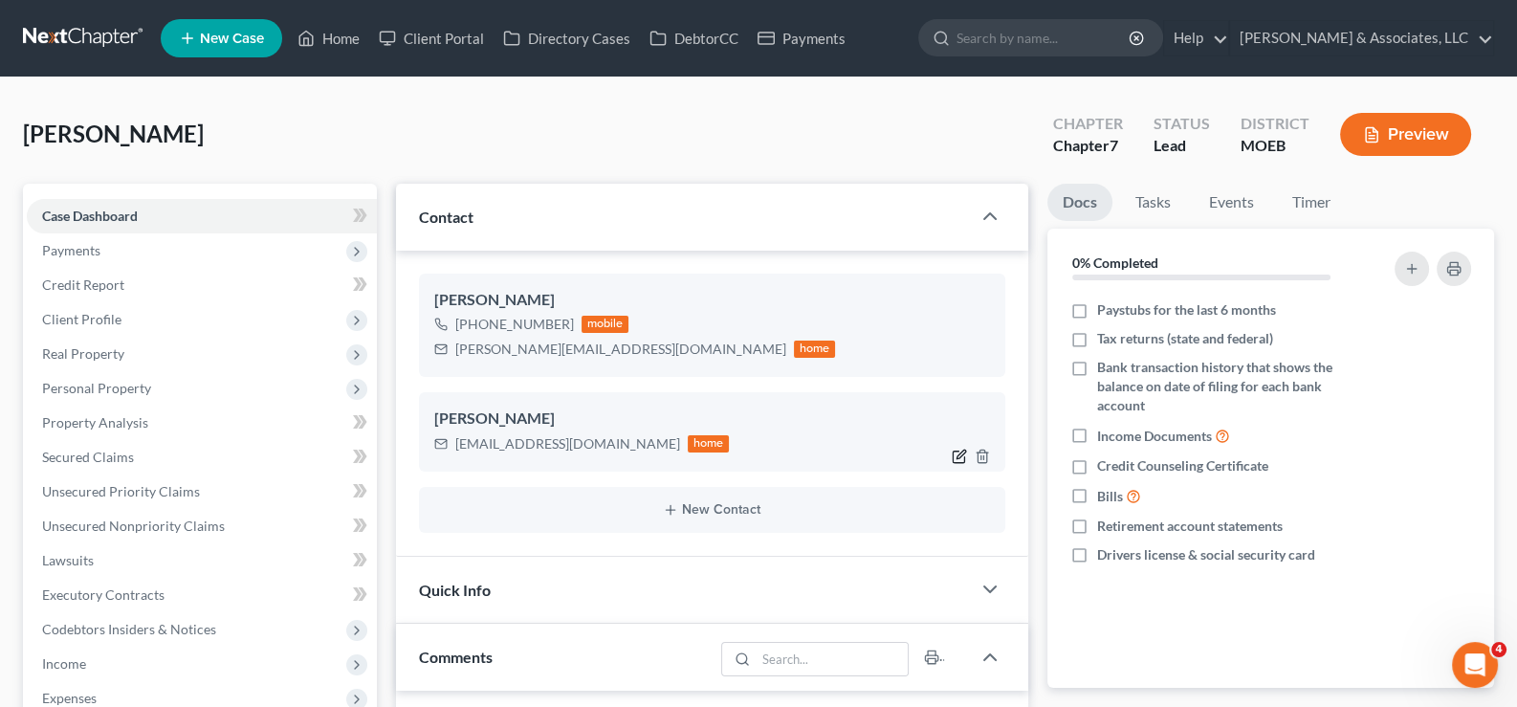
click at [958, 456] on icon "button" at bounding box center [961, 454] width 9 height 9
select select "0"
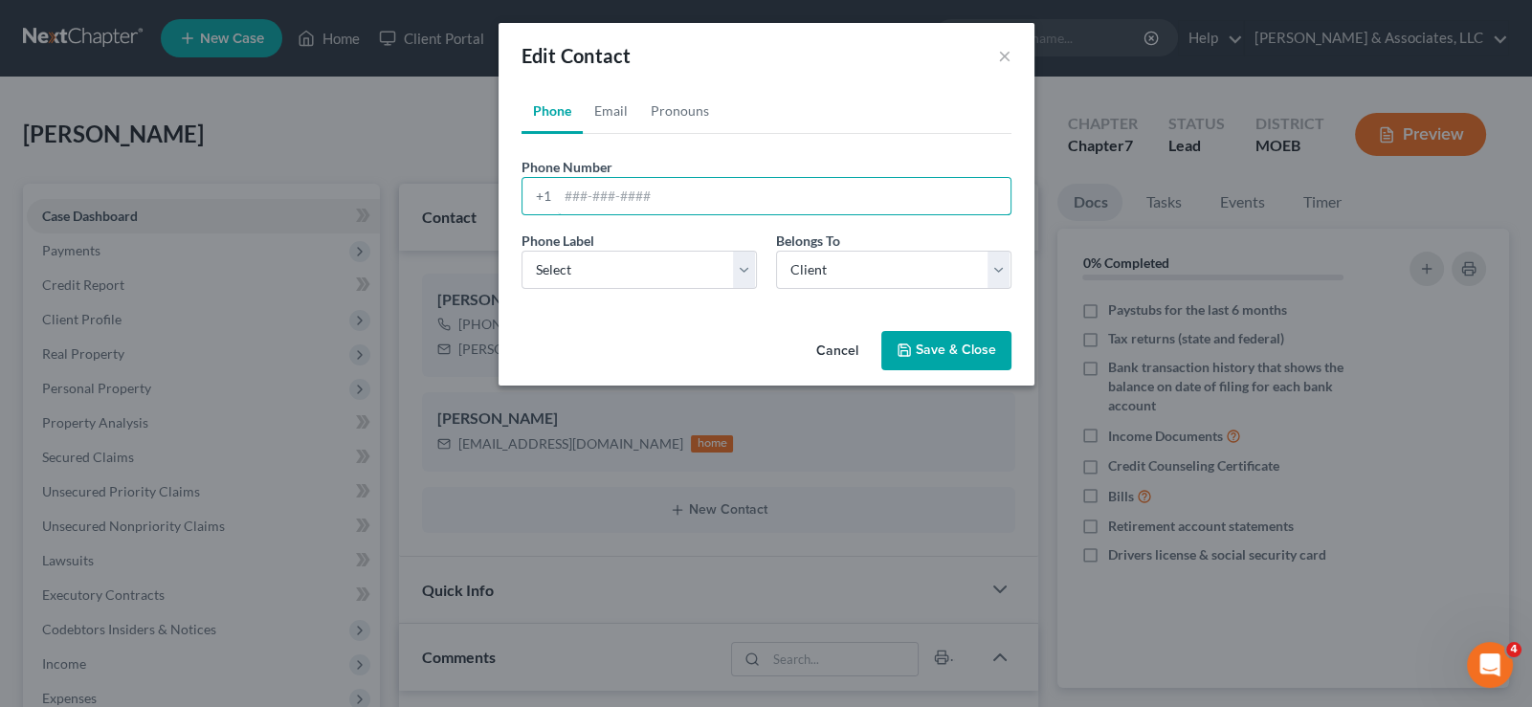
drag, startPoint x: 588, startPoint y: 197, endPoint x: 646, endPoint y: 219, distance: 61.5
click at [588, 197] on input "tel" at bounding box center [784, 196] width 453 height 36
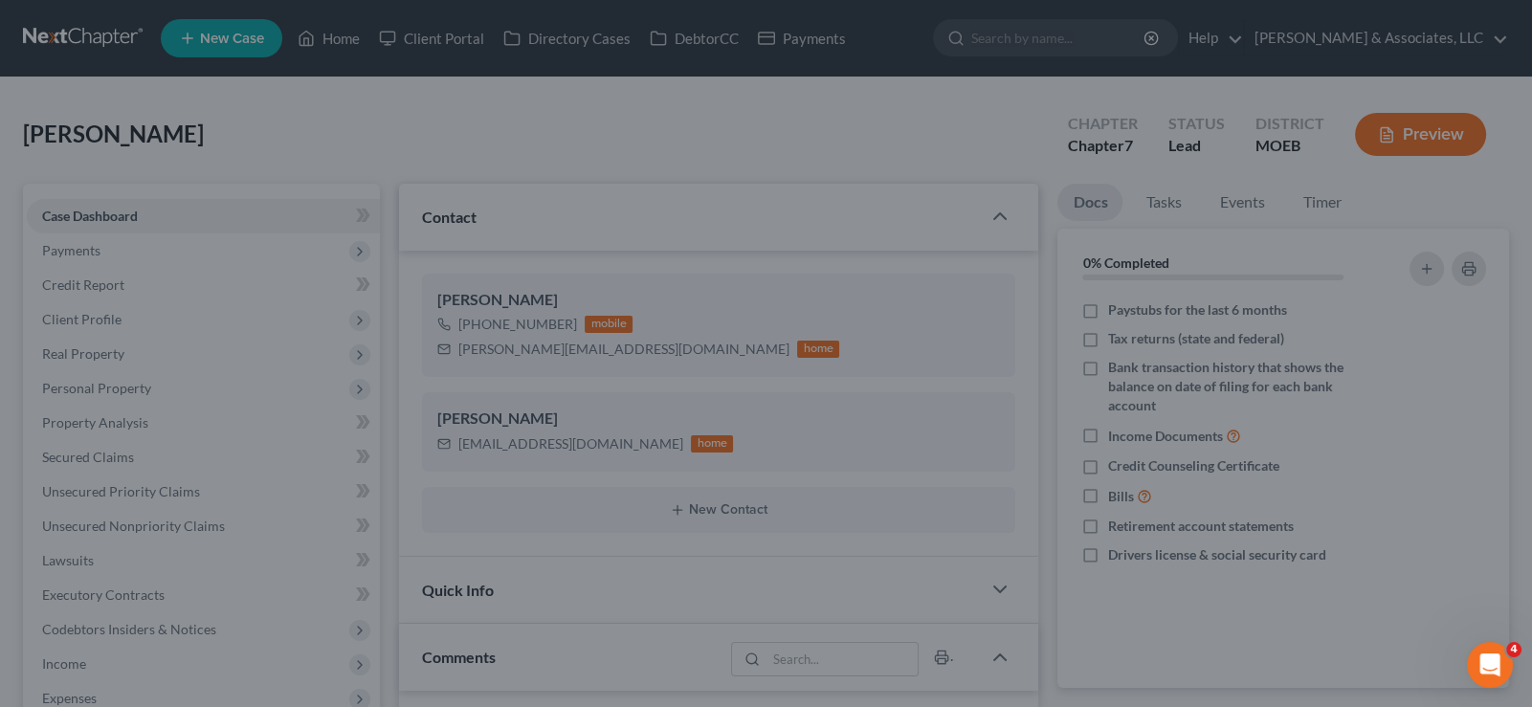
click at [1009, 682] on div "Edit Contact × Phone Email Pronouns Phone Number * +1 Ext. Phone Label * Select…" at bounding box center [766, 353] width 1532 height 707
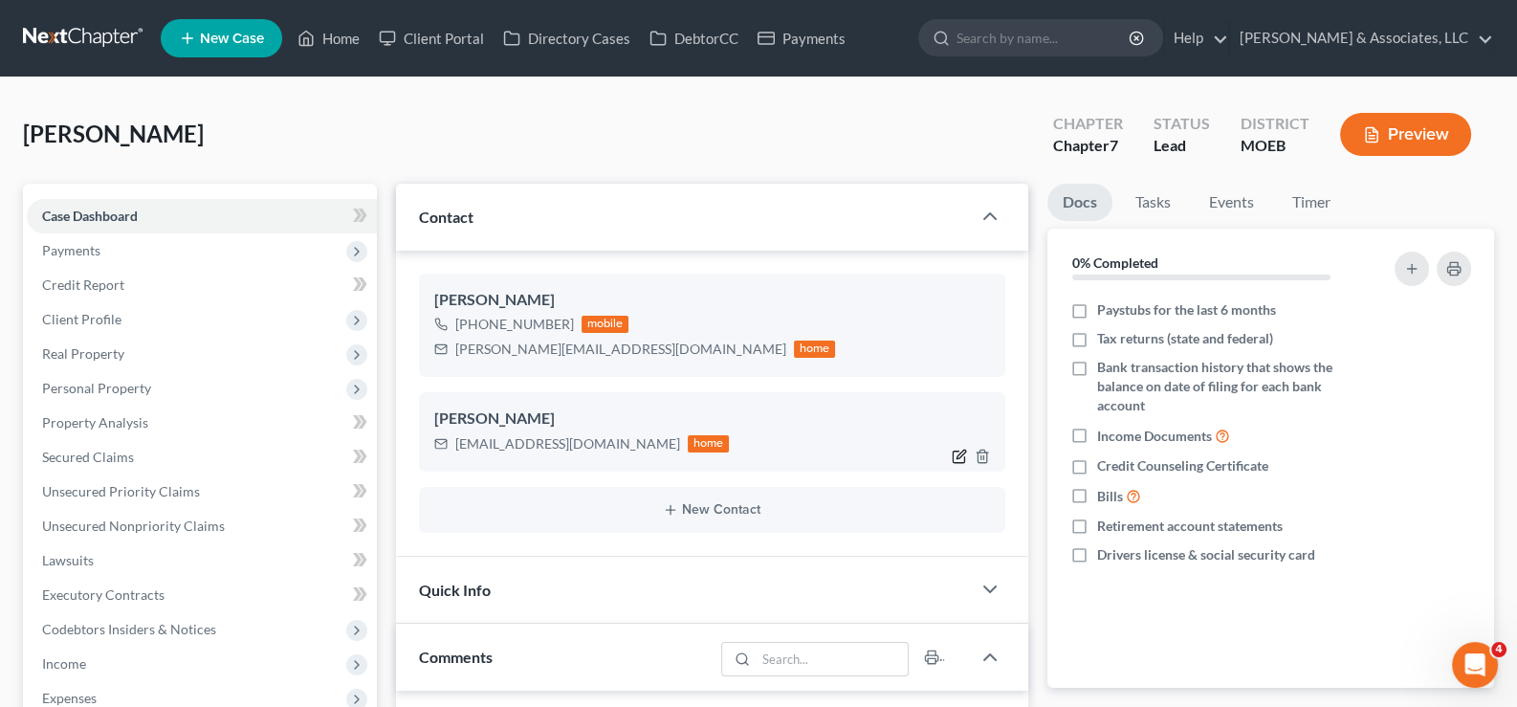
click at [959, 457] on icon "button" at bounding box center [961, 454] width 9 height 9
select select "0"
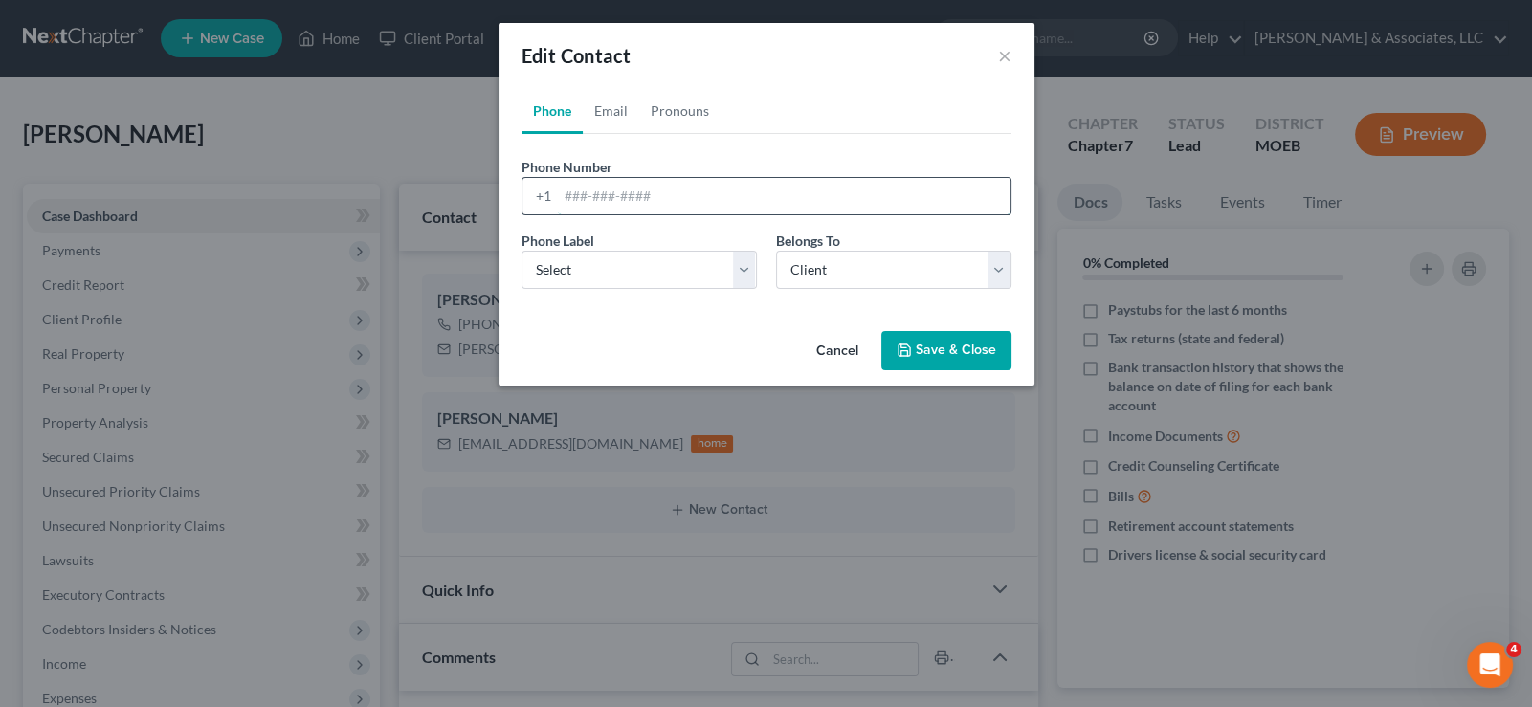
click at [596, 194] on input "tel" at bounding box center [784, 196] width 453 height 36
paste input "[PHONE_NUMBER]"
type input "[PHONE_NUMBER]"
click at [579, 270] on select "Select Mobile Home Work Other" at bounding box center [638, 270] width 235 height 38
select select "0"
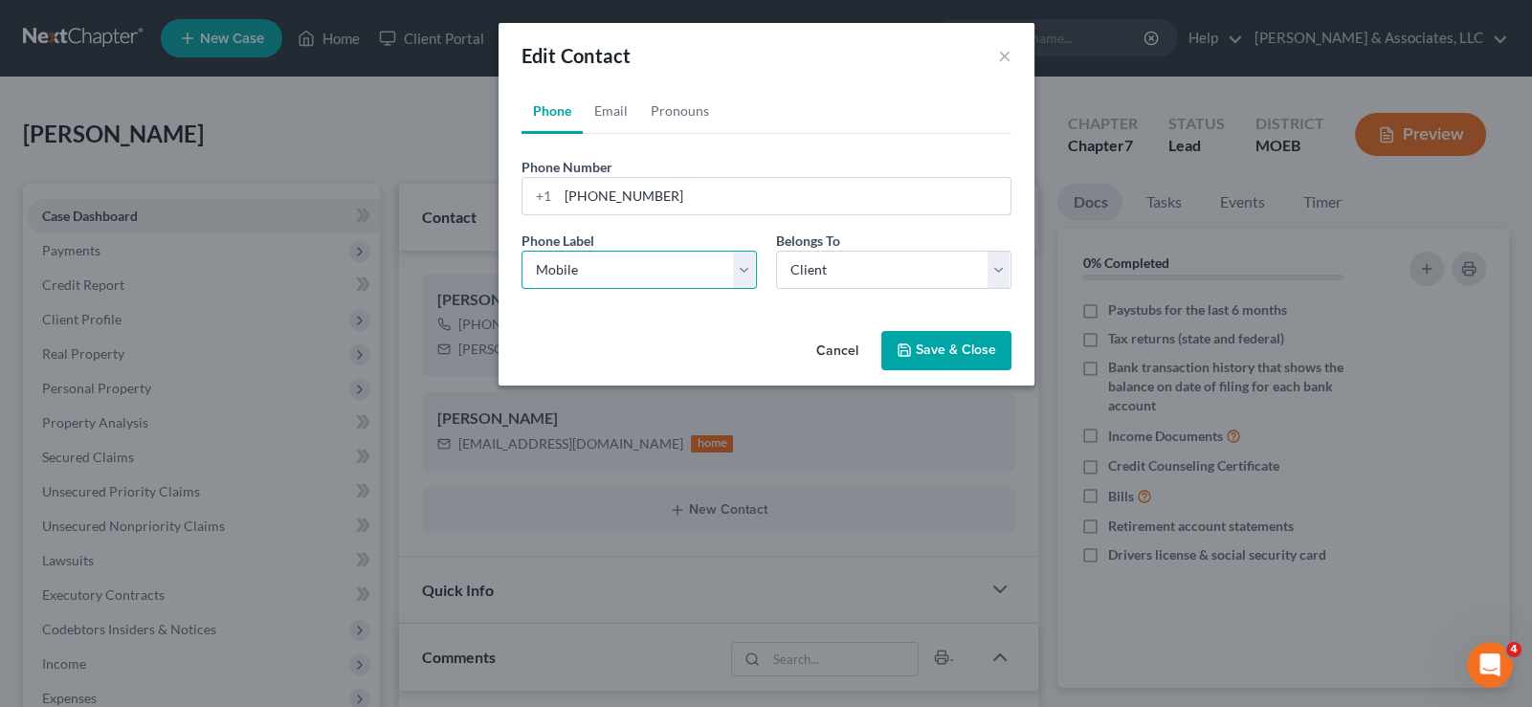
click at [521, 251] on select "Select Mobile Home Work Other" at bounding box center [638, 270] width 235 height 38
click at [938, 348] on button "Save & Close" at bounding box center [946, 351] width 130 height 40
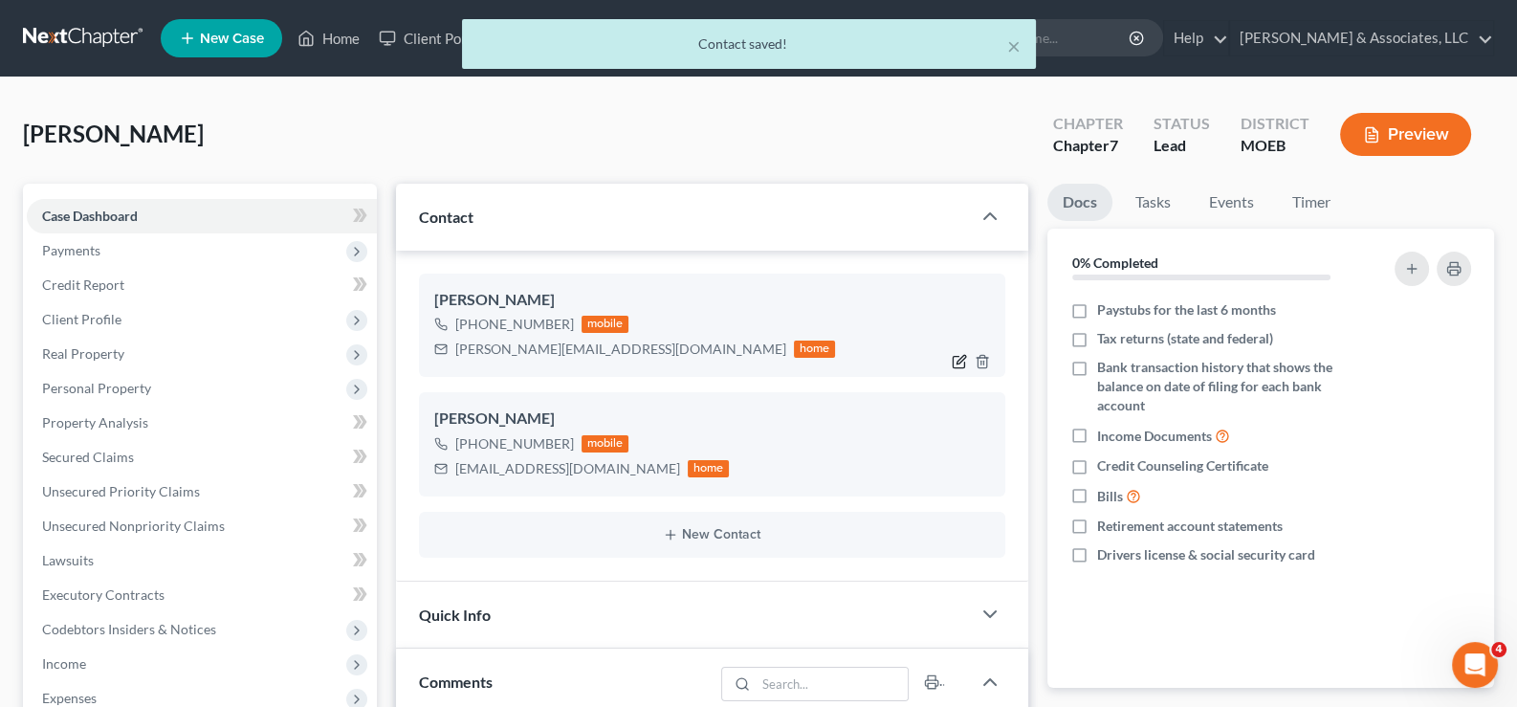
click at [957, 362] on icon "button" at bounding box center [959, 361] width 15 height 15
select select "0"
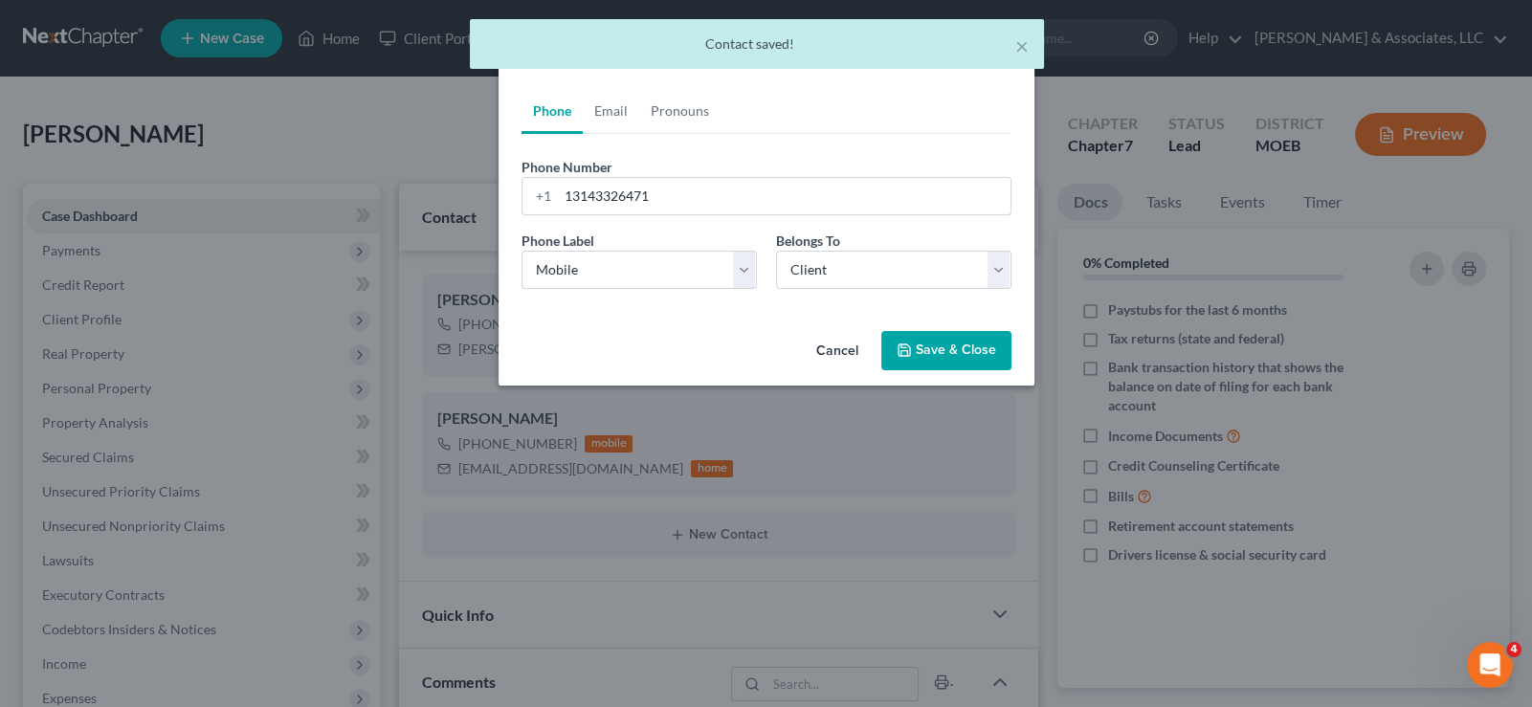
click at [378, 128] on div "Edit Contact × Phone Email Pronouns Phone Number * [PHONE_NUMBER] Ext. Phone La…" at bounding box center [766, 353] width 1532 height 707
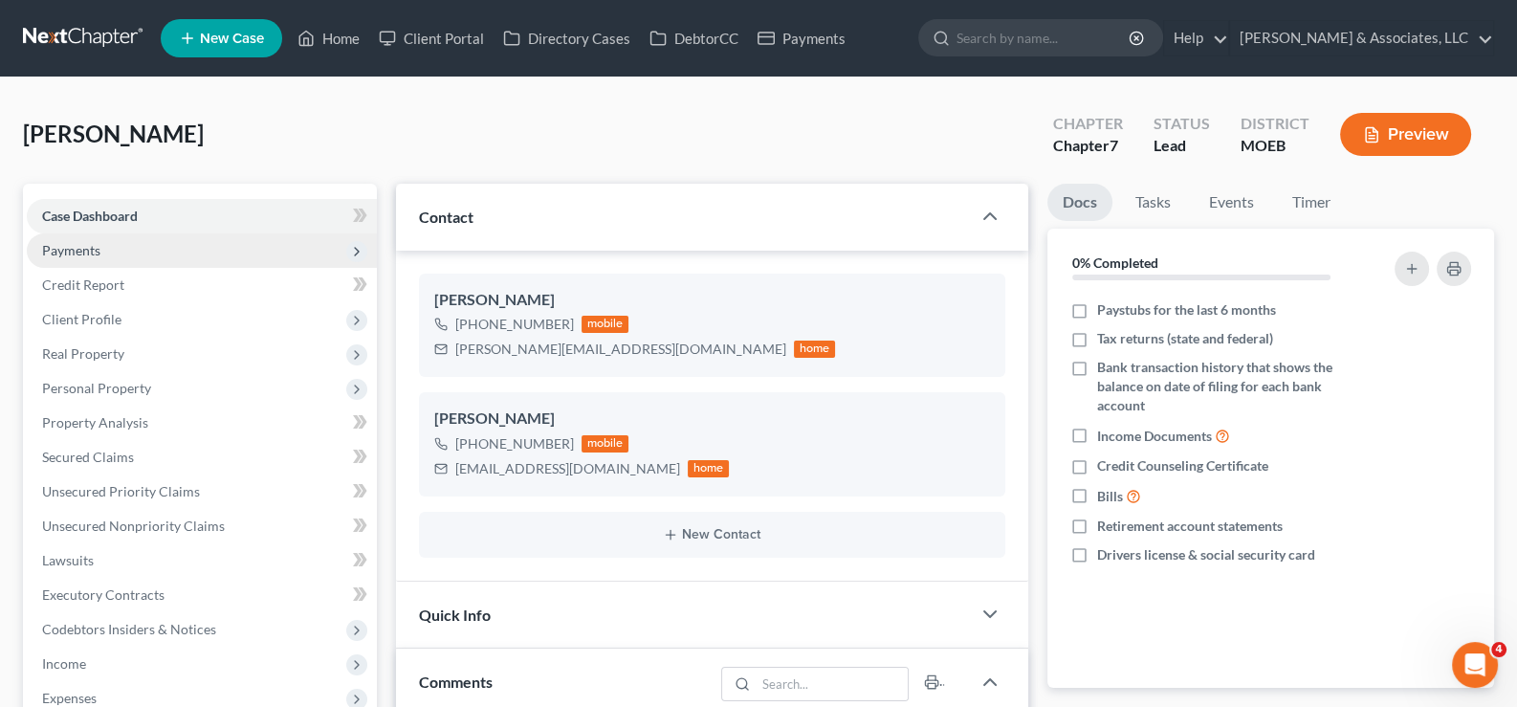
drag, startPoint x: 74, startPoint y: 316, endPoint x: 250, endPoint y: 253, distance: 187.0
click at [74, 316] on span "Client Profile" at bounding box center [81, 319] width 79 height 16
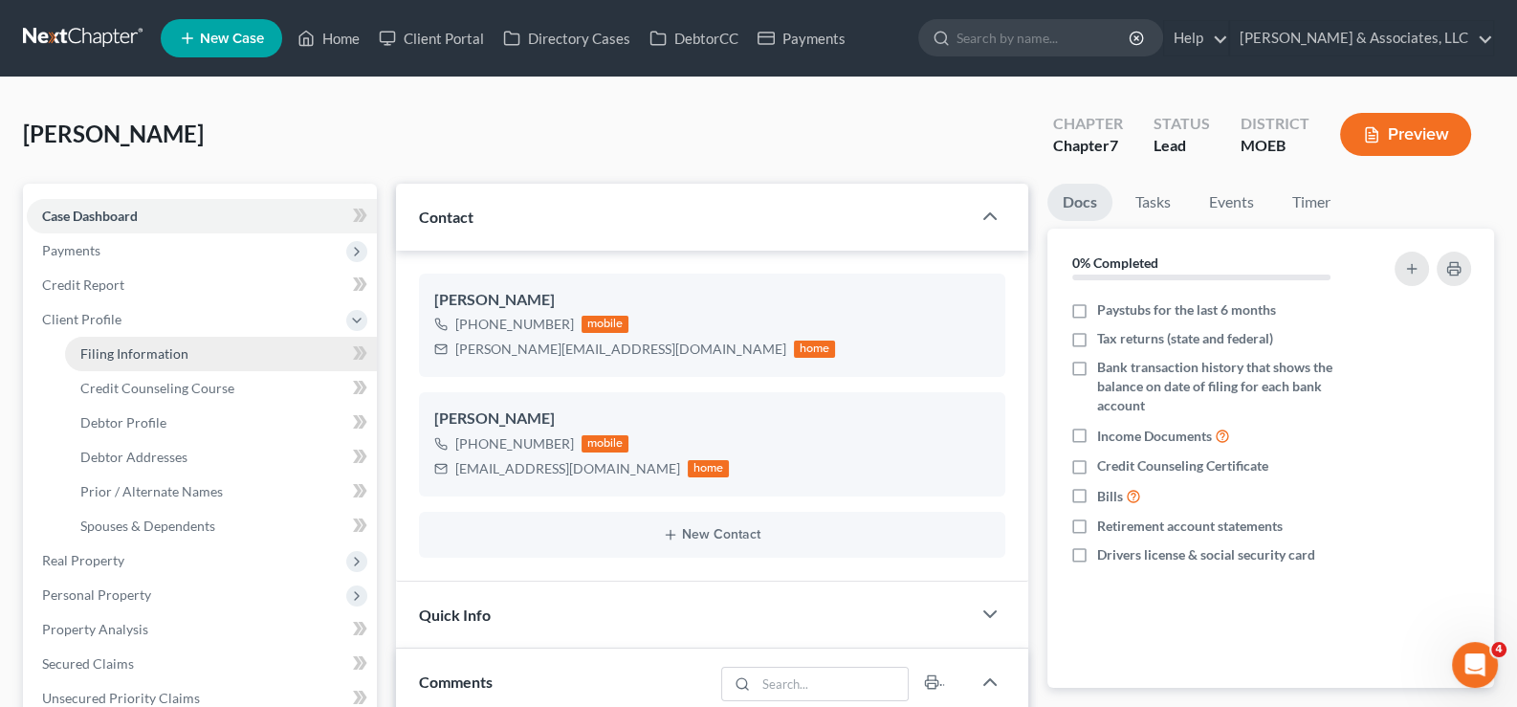
click at [132, 357] on span "Filing Information" at bounding box center [134, 353] width 108 height 16
select select "1"
select select "0"
select select "45"
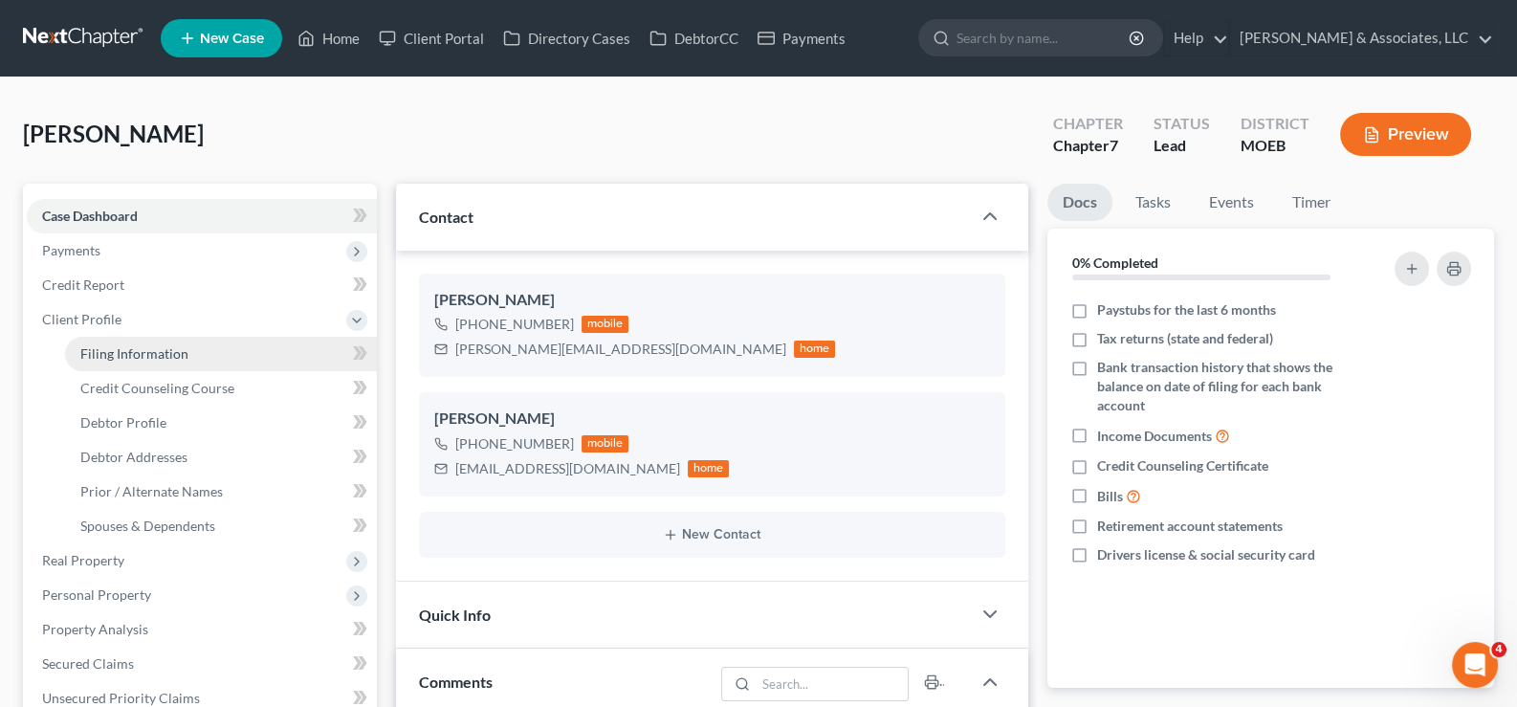
select select "0"
select select "26"
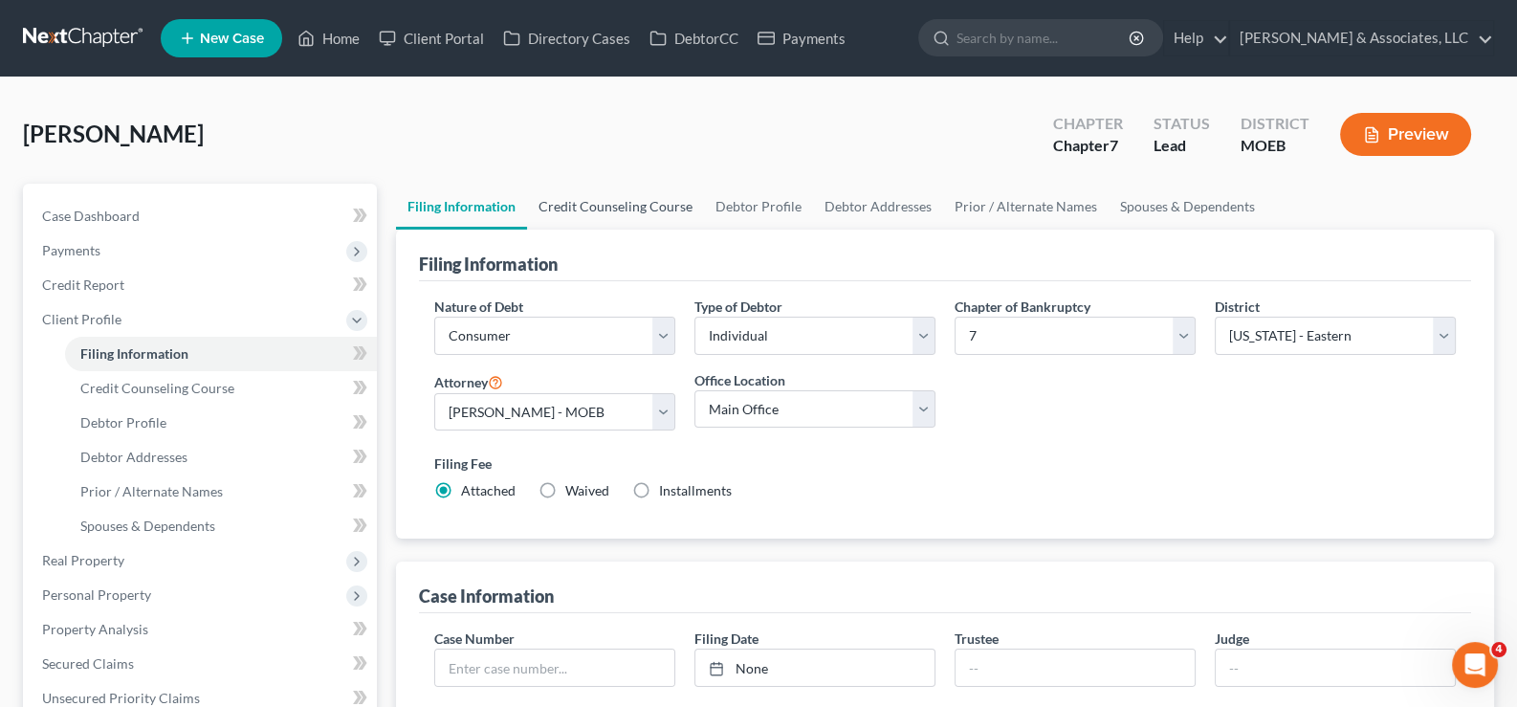
click at [598, 202] on link "Credit Counseling Course" at bounding box center [615, 207] width 177 height 46
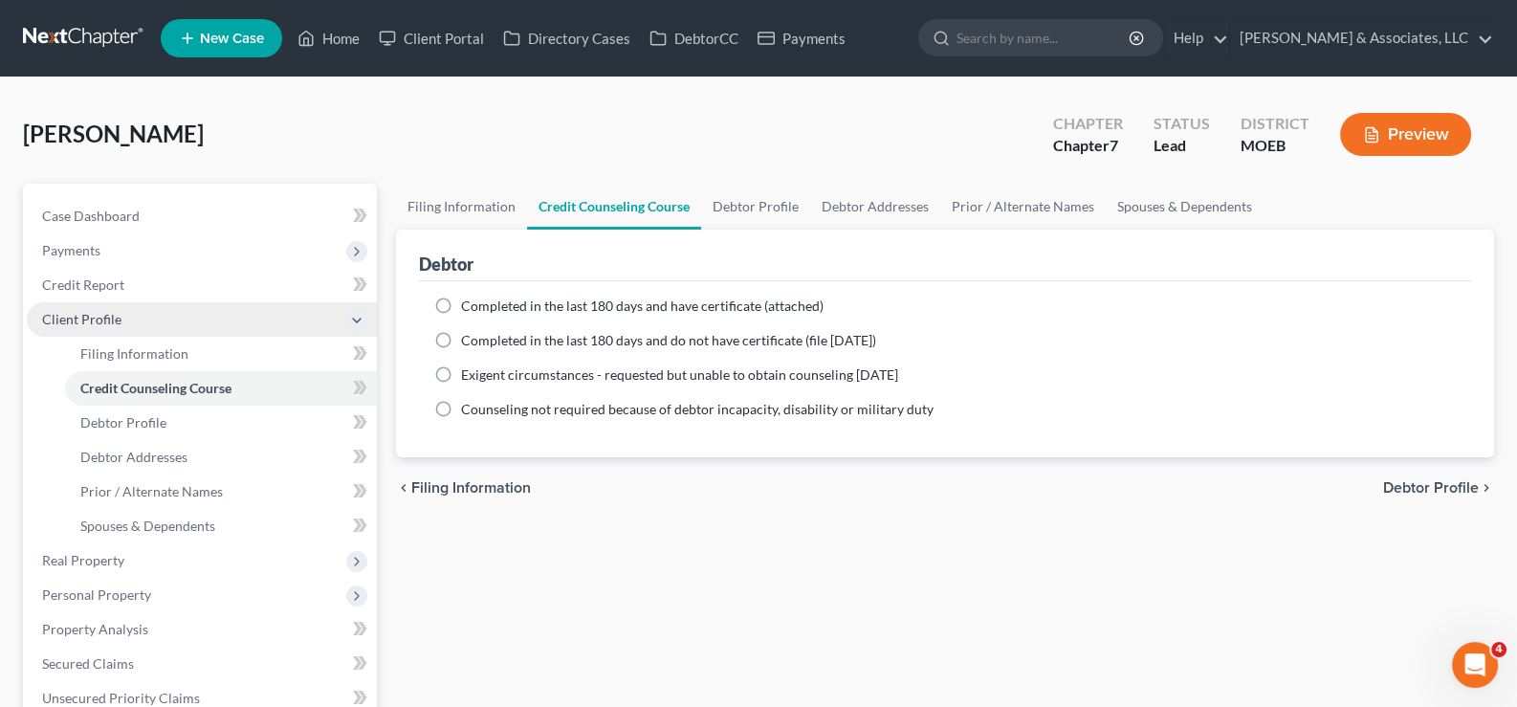
click at [93, 323] on span "Client Profile" at bounding box center [81, 319] width 79 height 16
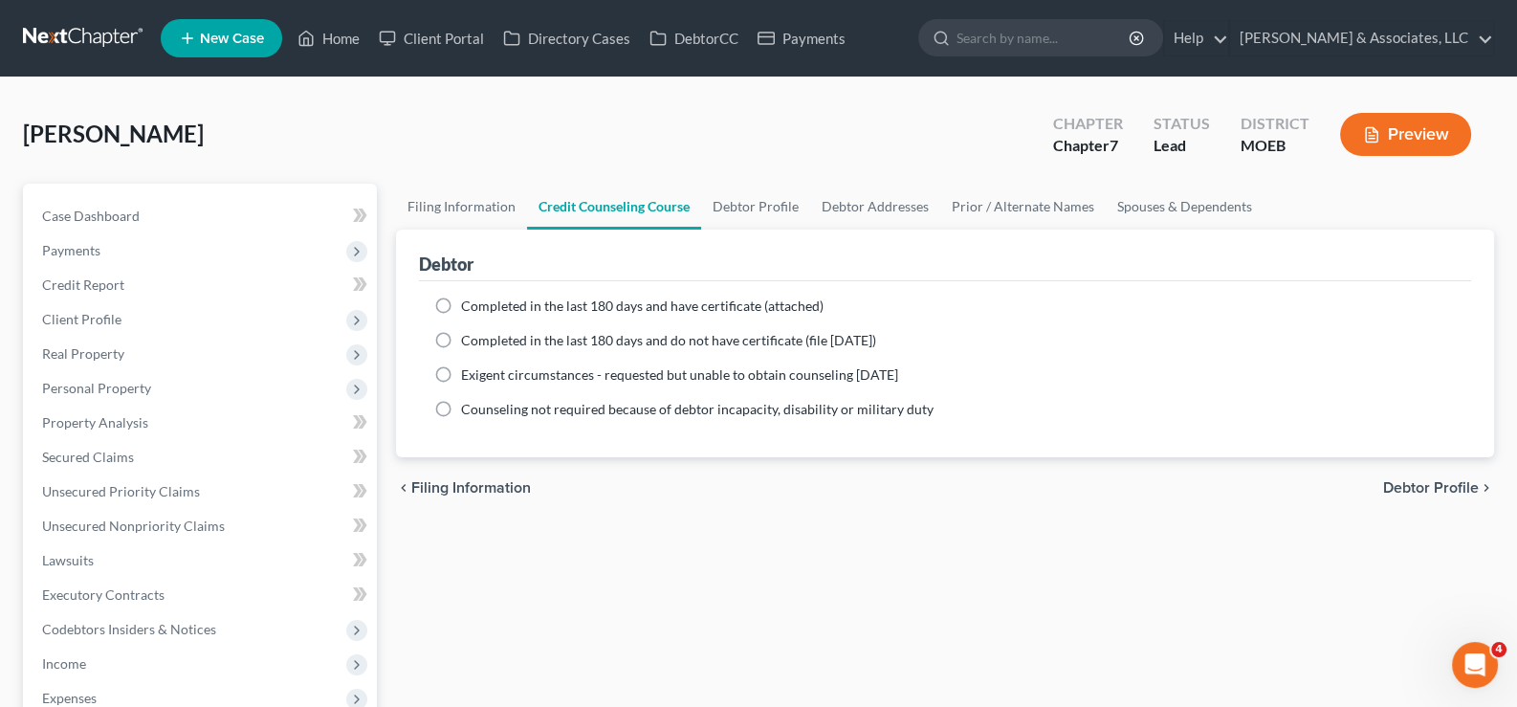
click at [232, 125] on div "[PERSON_NAME] Upgraded Chapter Chapter 7 Status Lead District MOEB Preview" at bounding box center [758, 141] width 1471 height 83
click at [759, 199] on link "Debtor Profile" at bounding box center [755, 207] width 109 height 46
select select "0"
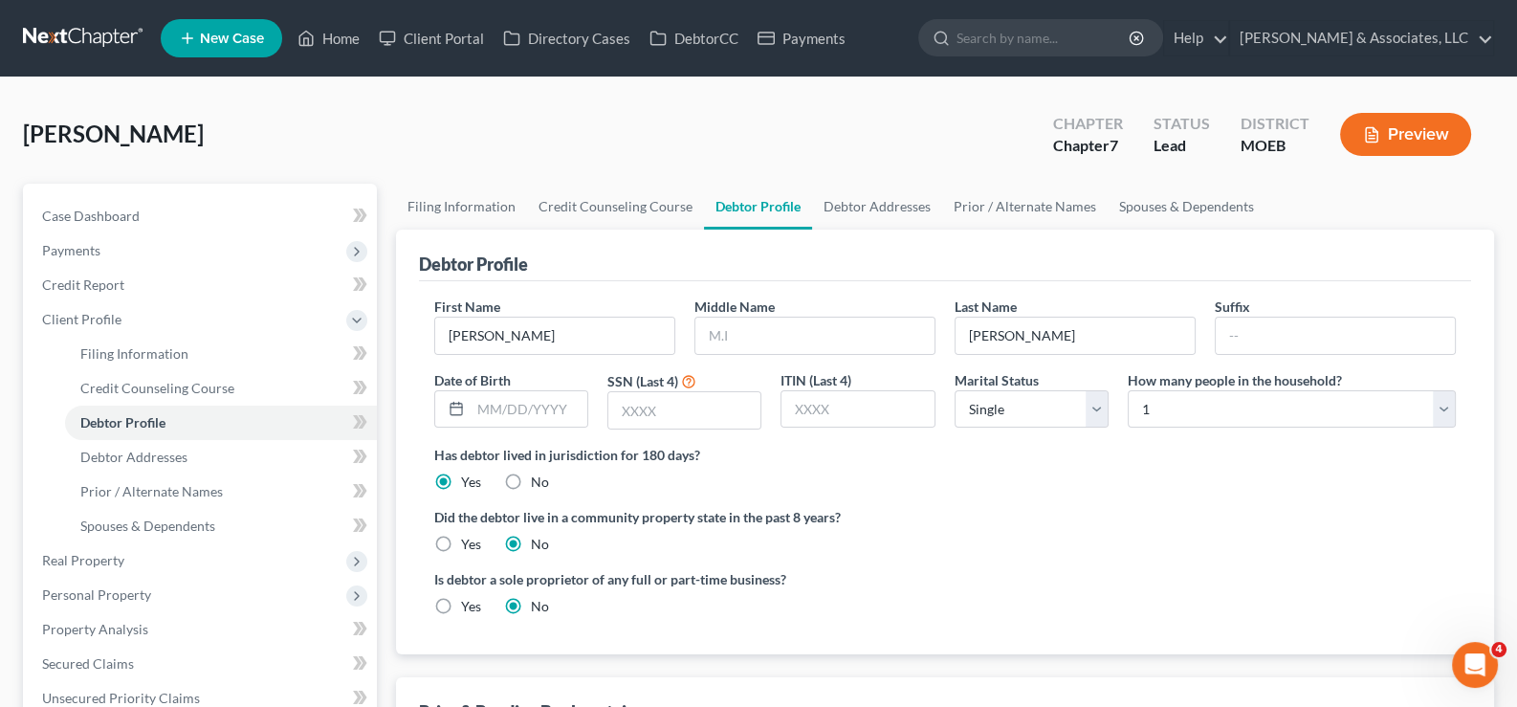
click at [441, 136] on div "[PERSON_NAME] Upgraded Chapter Chapter 7 Status Lead District MOEB Preview" at bounding box center [758, 141] width 1471 height 83
click at [116, 350] on span "Filing Information" at bounding box center [134, 353] width 108 height 16
select select "1"
select select "0"
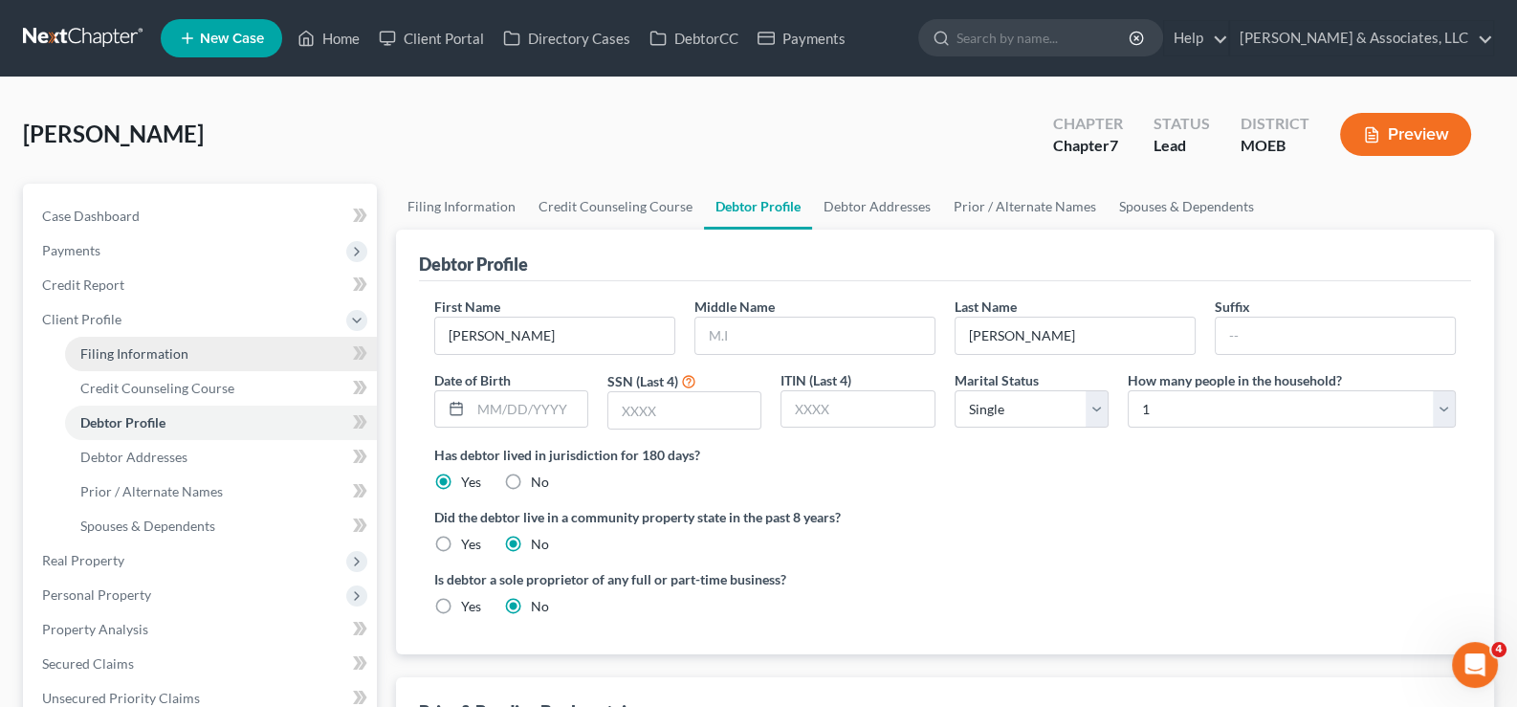
select select "45"
select select "0"
select select "26"
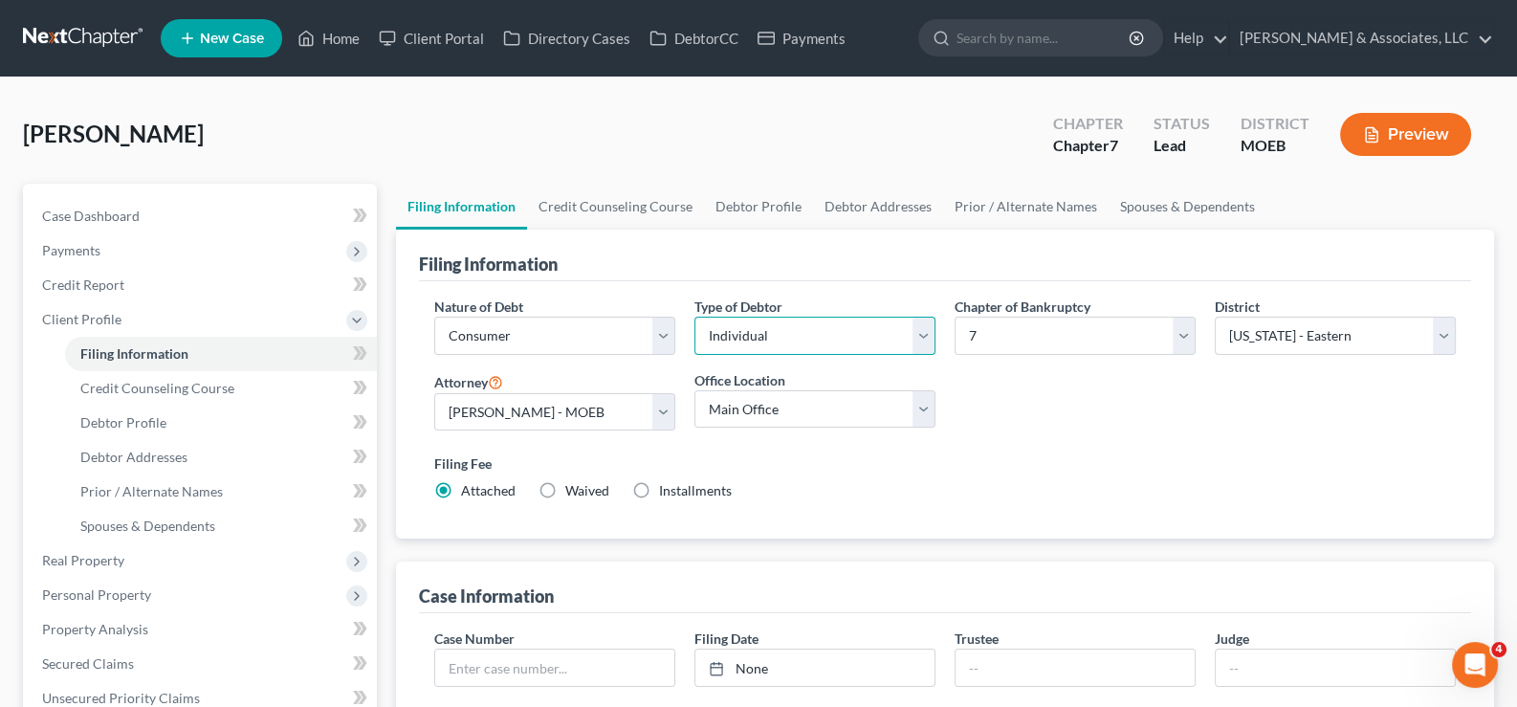
drag, startPoint x: 872, startPoint y: 334, endPoint x: 869, endPoint y: 352, distance: 18.4
click at [872, 334] on select "Select Individual Joint" at bounding box center [815, 336] width 241 height 38
select select "1"
click at [695, 317] on select "Select Individual Joint" at bounding box center [815, 336] width 241 height 38
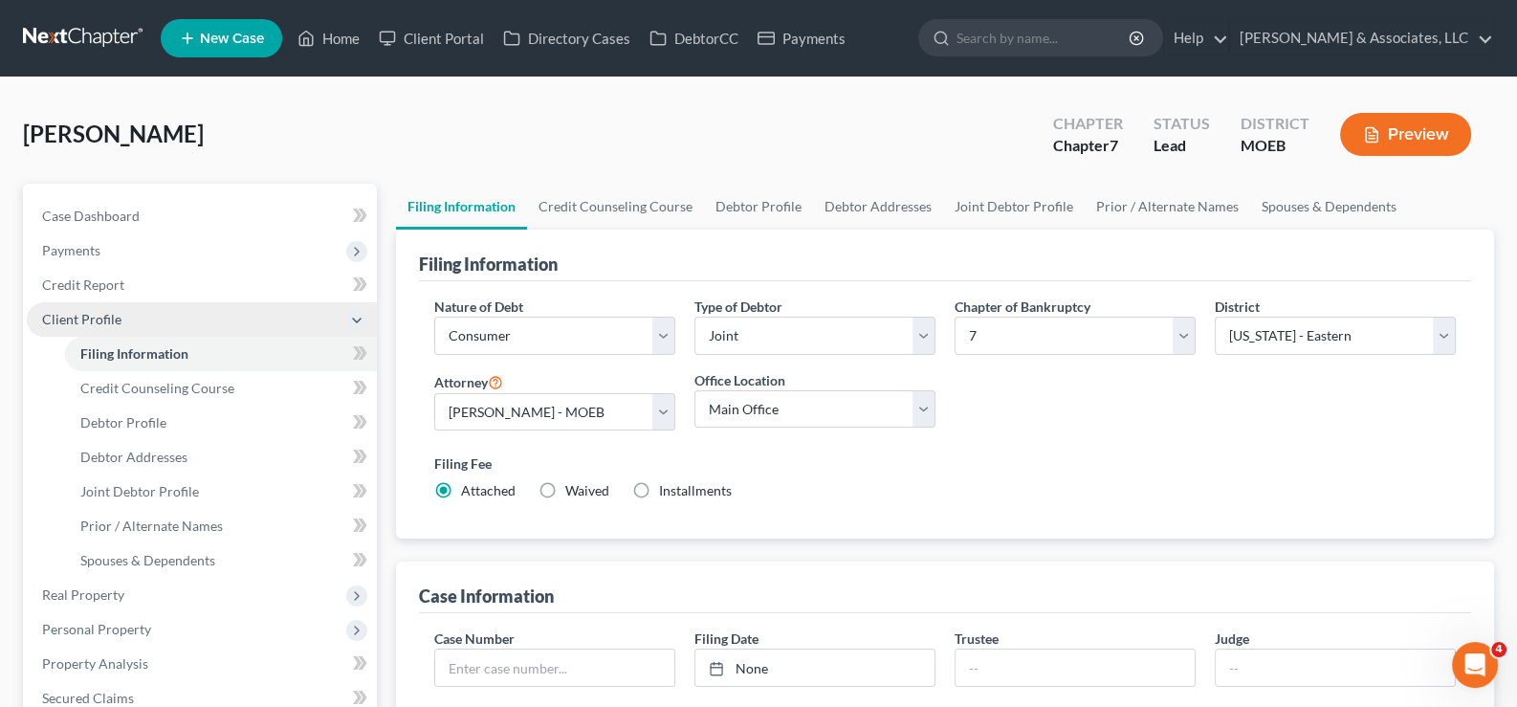
click at [81, 315] on span "Client Profile" at bounding box center [81, 319] width 79 height 16
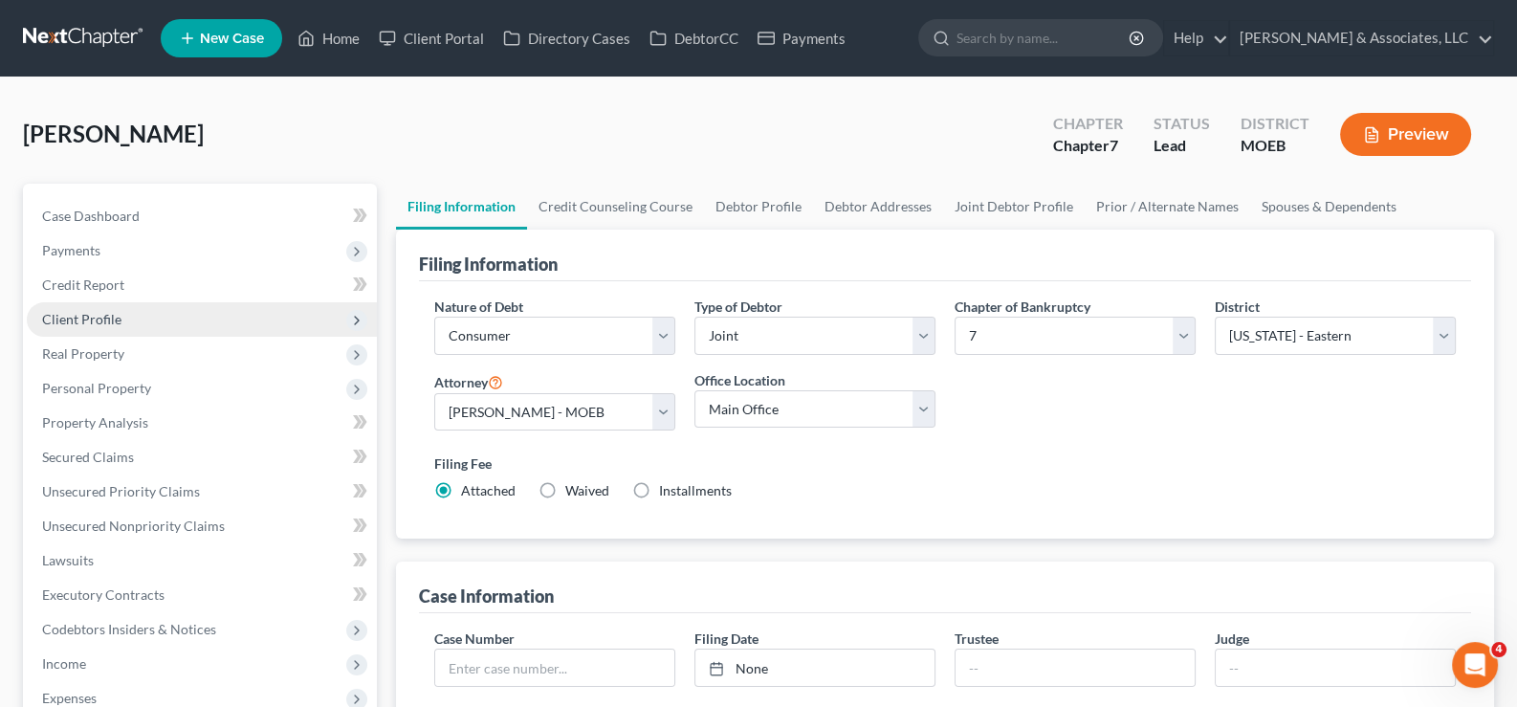
click at [78, 321] on span "Client Profile" at bounding box center [81, 319] width 79 height 16
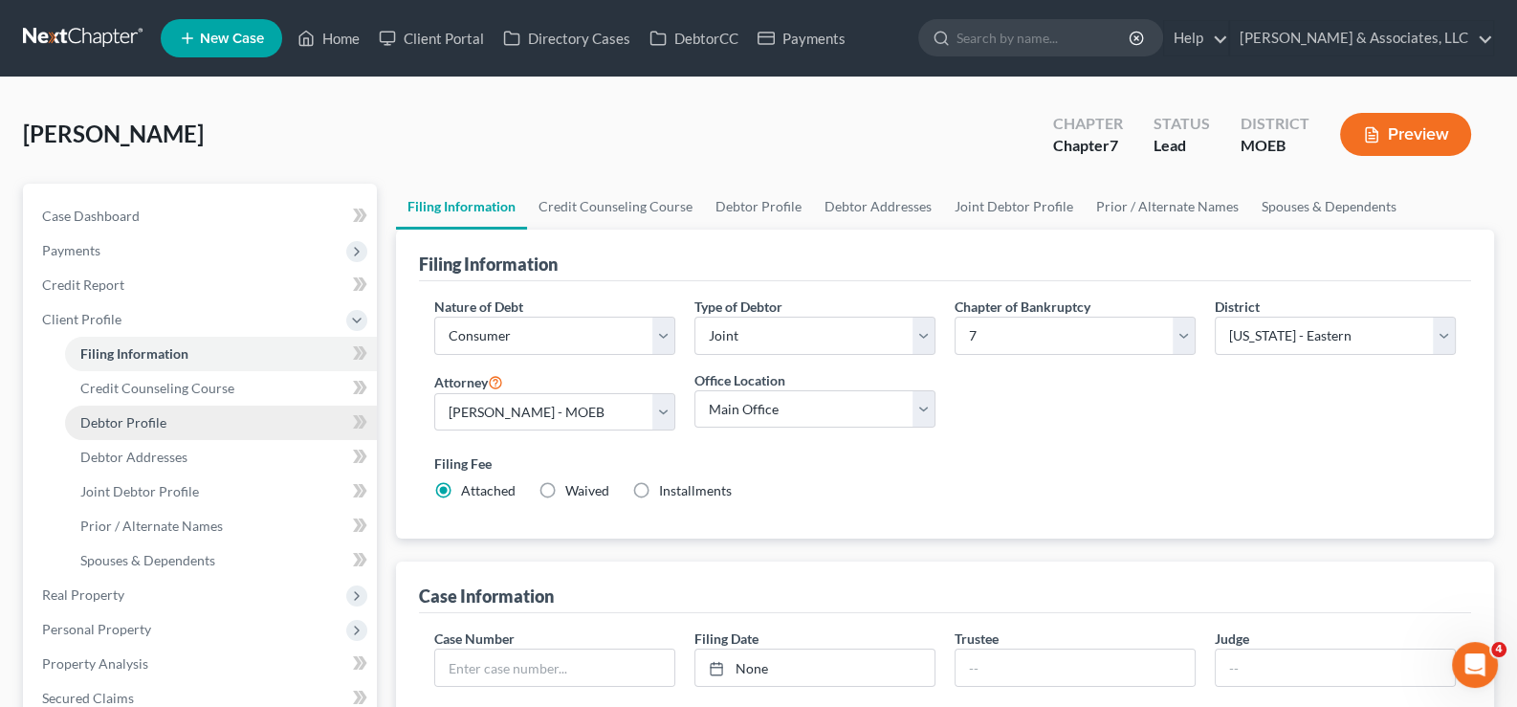
click at [104, 421] on span "Debtor Profile" at bounding box center [123, 422] width 86 height 16
select select "1"
select select "0"
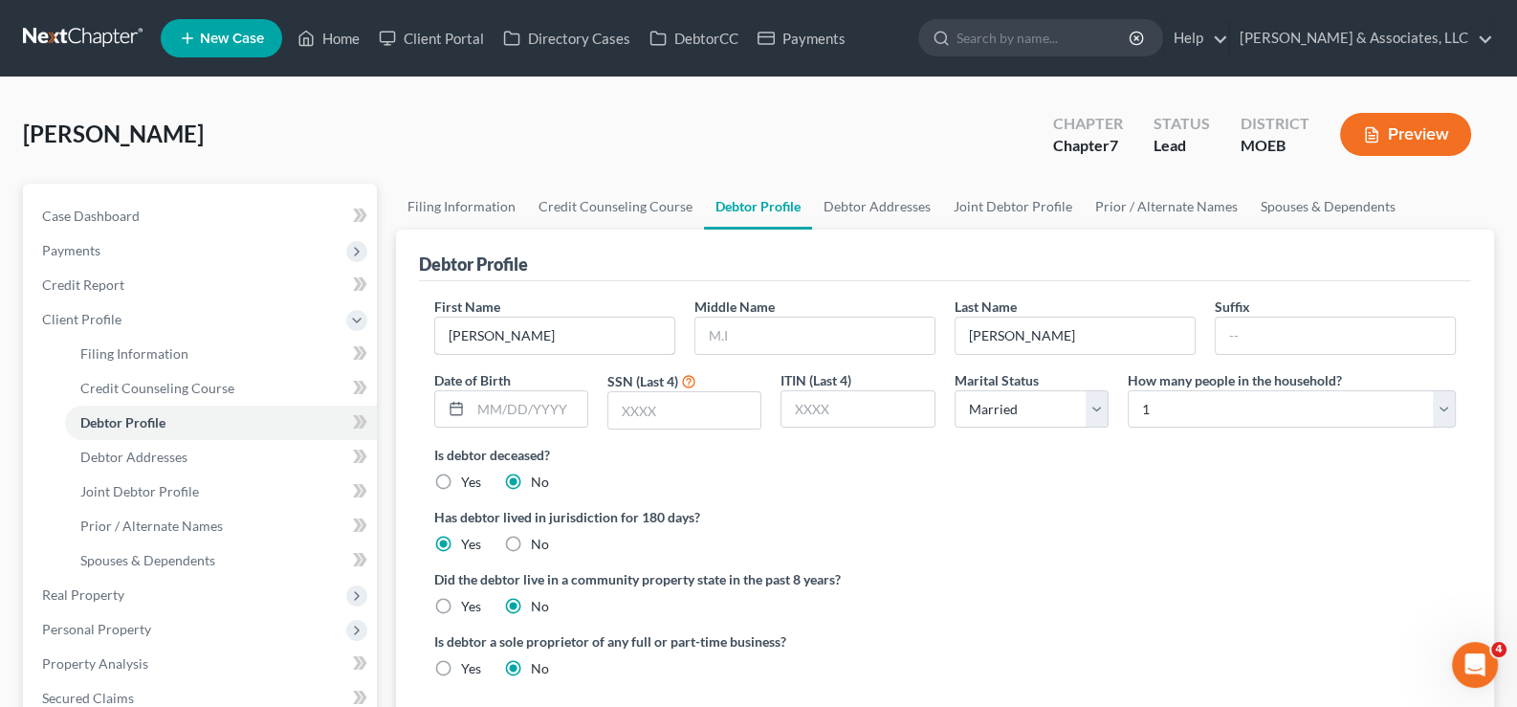
drag, startPoint x: 445, startPoint y: 338, endPoint x: 513, endPoint y: 356, distance: 70.3
click at [446, 338] on input "[PERSON_NAME]" at bounding box center [554, 336] width 239 height 36
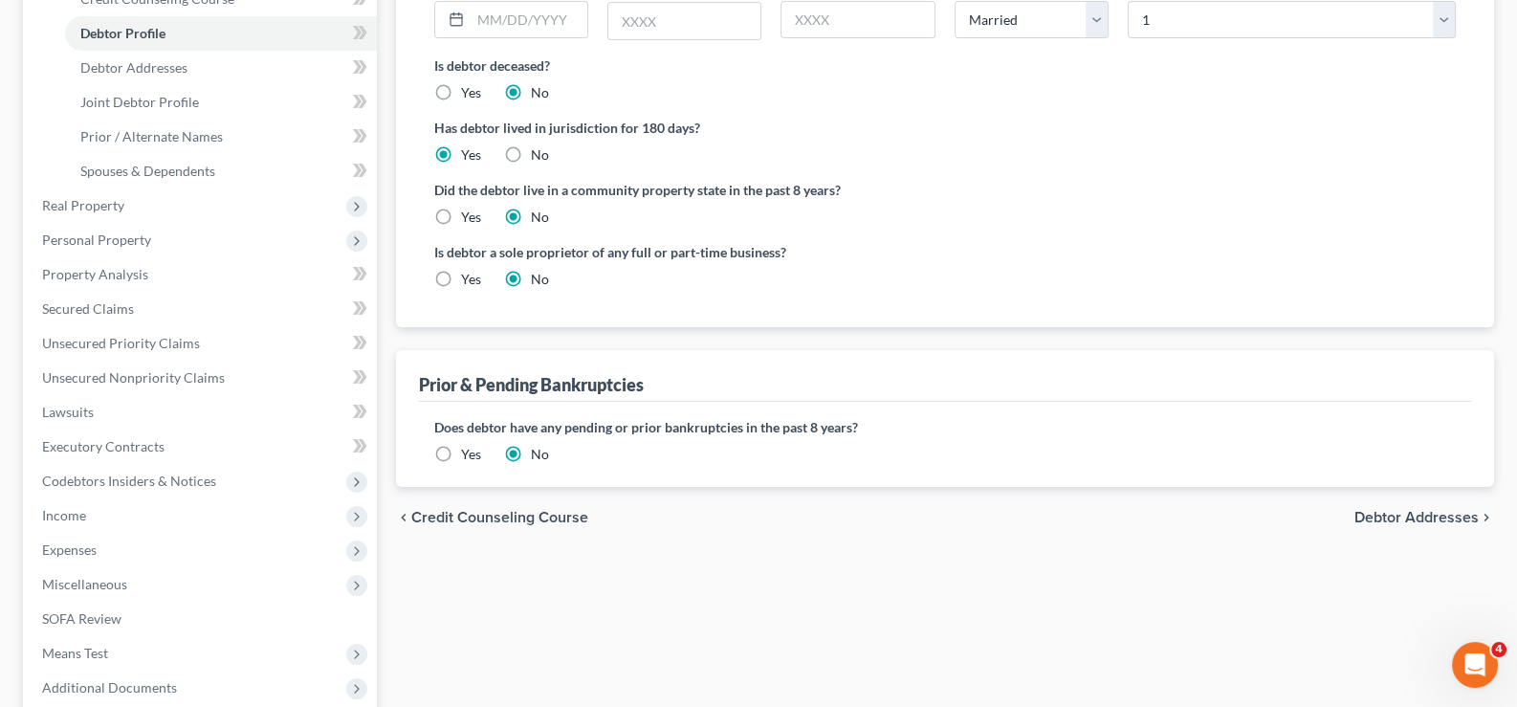
scroll to position [477, 0]
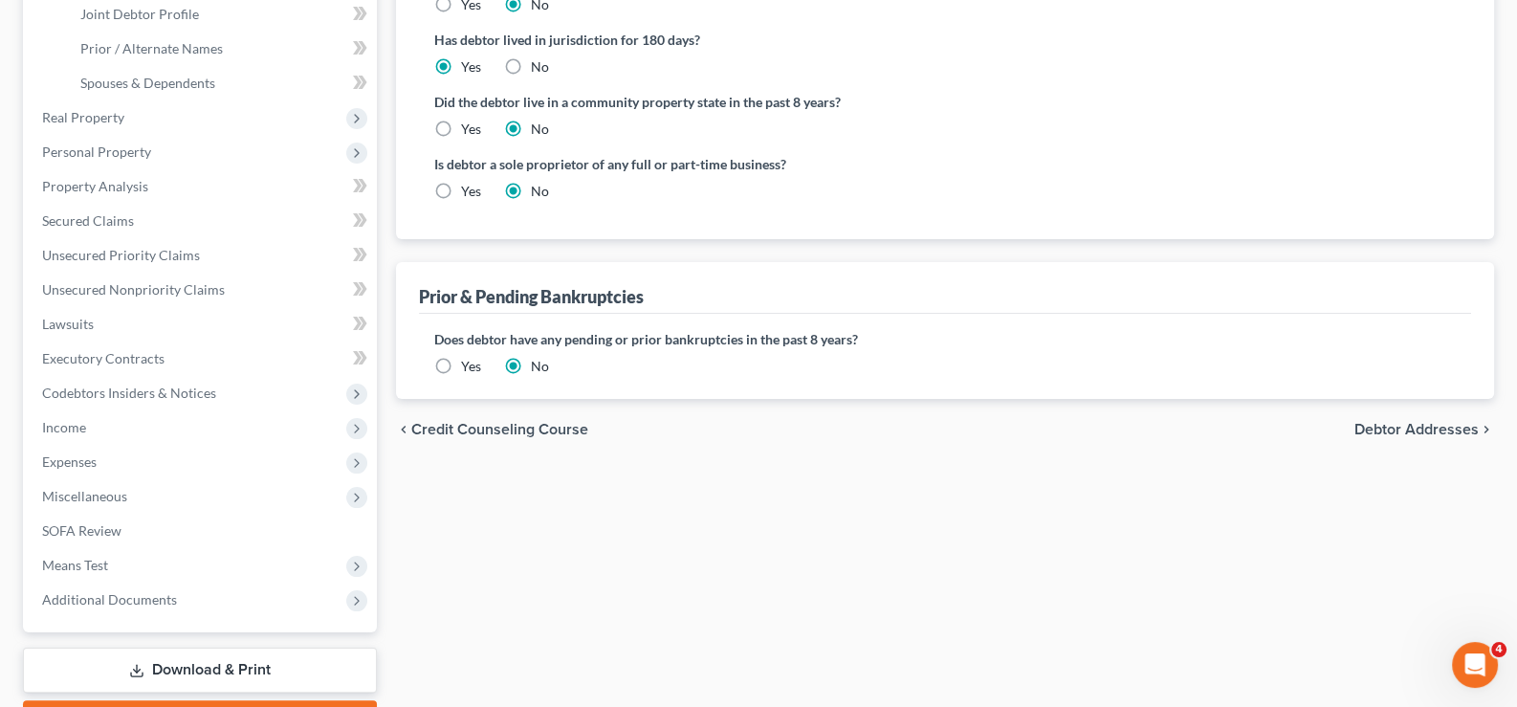
type input "[PERSON_NAME] and [PERSON_NAME]"
click at [1134, 586] on div "Filing Information Credit Counseling Course Debtor Profile Debtor Addresses Joi…" at bounding box center [946, 224] width 1118 height 1036
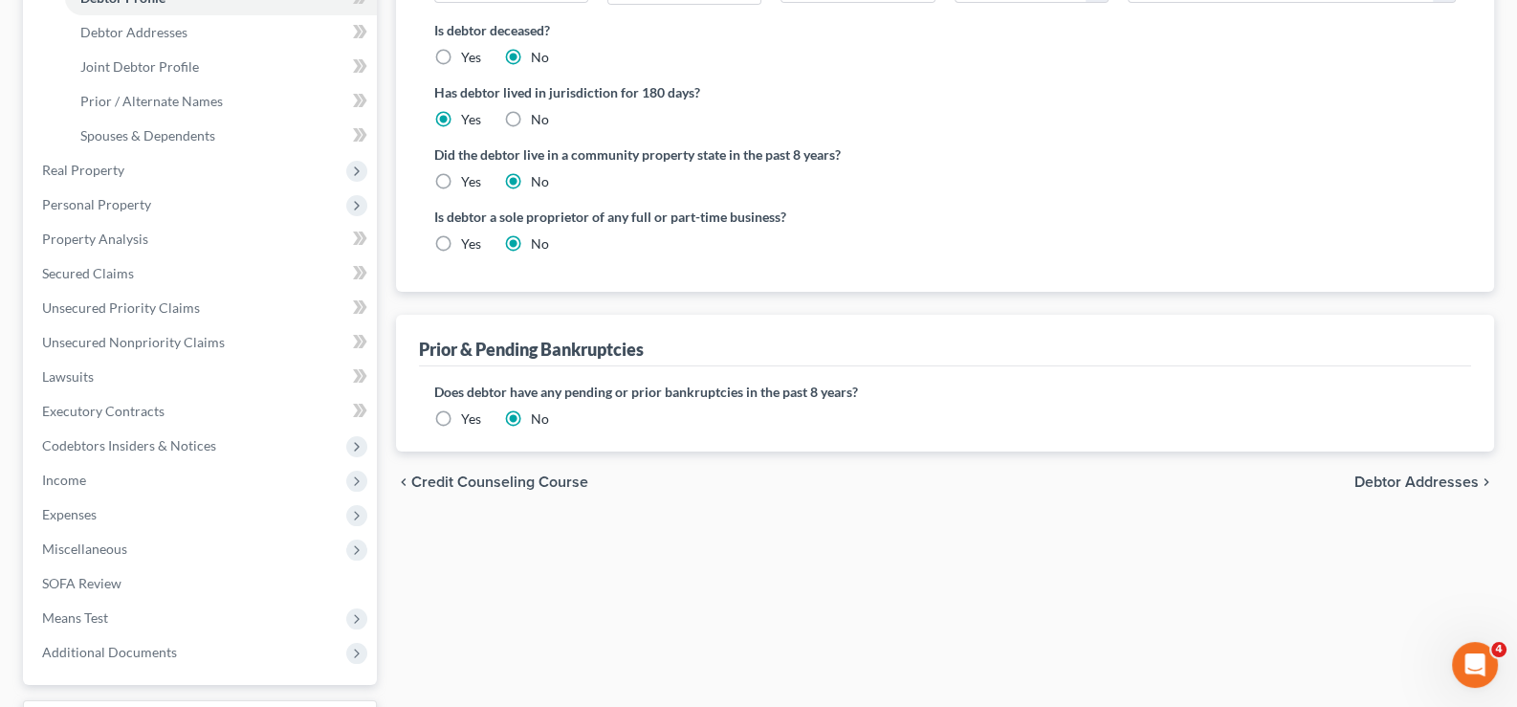
scroll to position [382, 0]
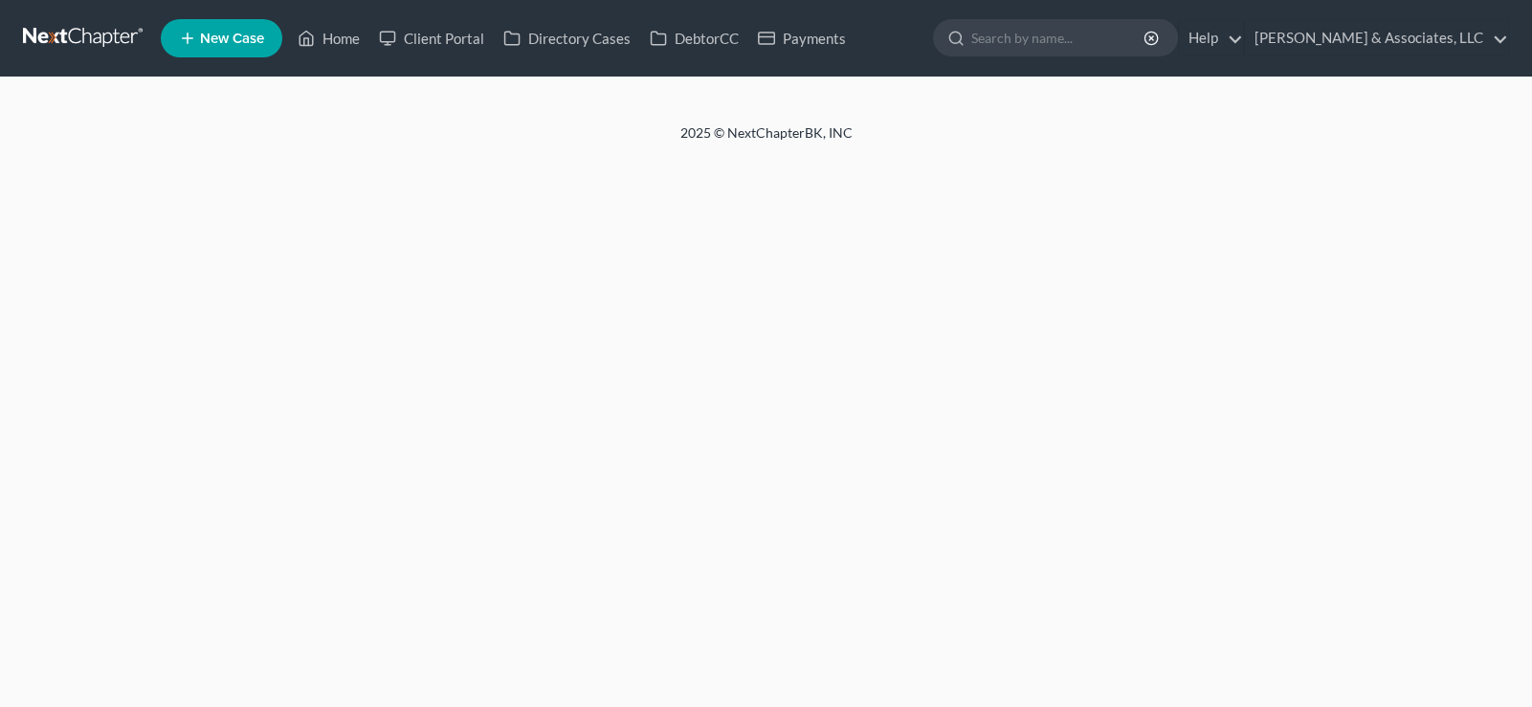
select select "1"
select select "0"
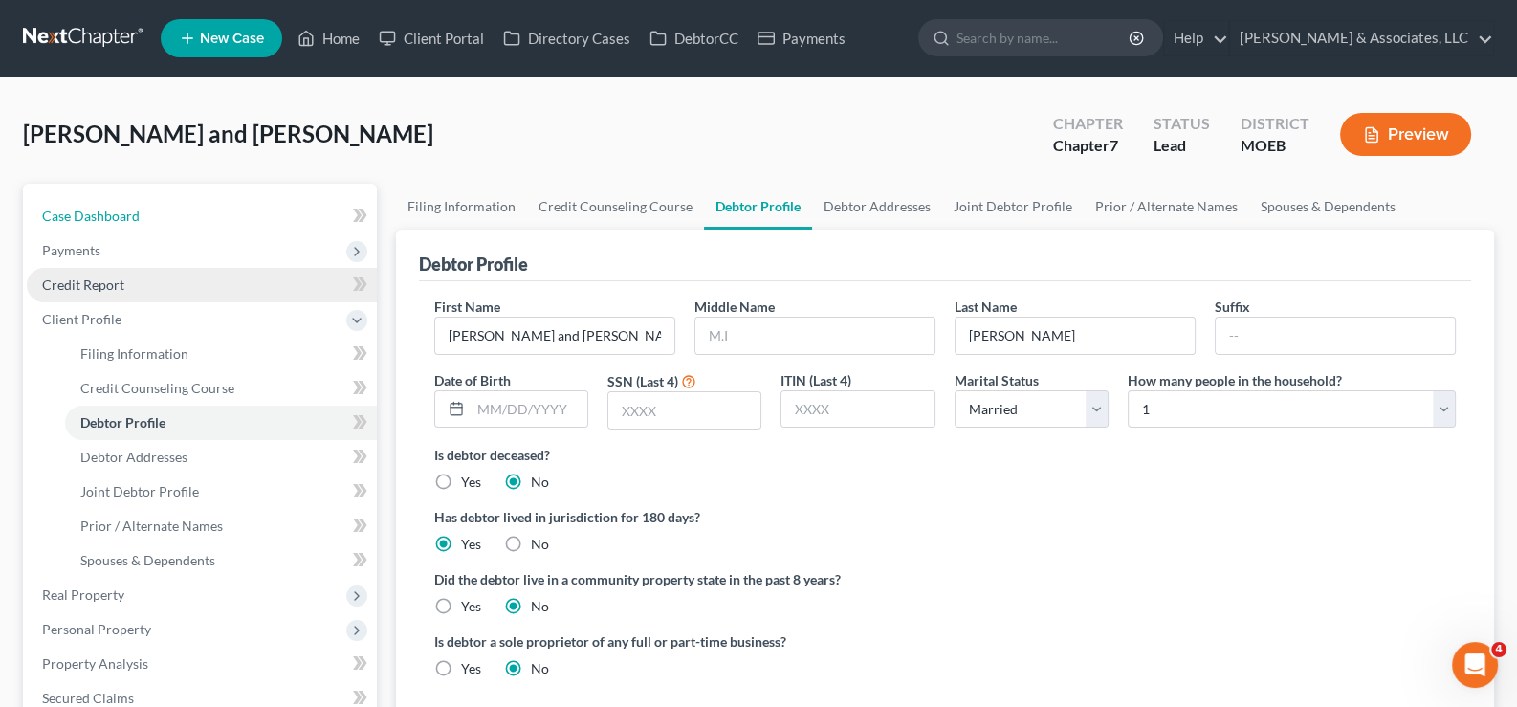
drag, startPoint x: 100, startPoint y: 210, endPoint x: 230, endPoint y: 279, distance: 146.4
click at [100, 210] on span "Case Dashboard" at bounding box center [91, 216] width 98 height 16
